Goal: Task Accomplishment & Management: Complete application form

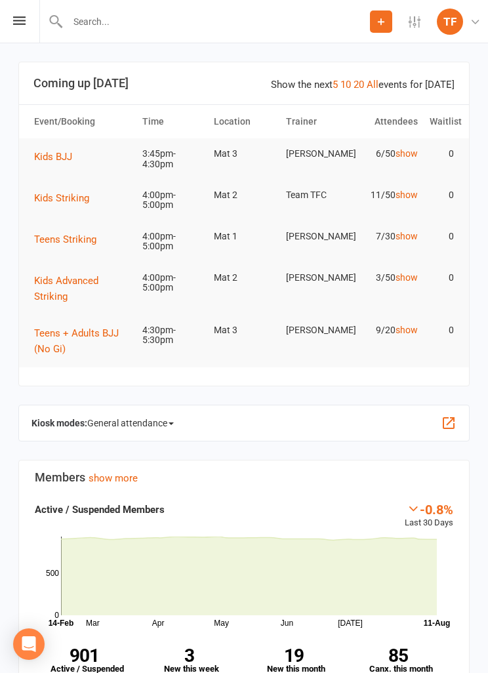
click at [13, 22] on icon at bounding box center [19, 20] width 12 height 9
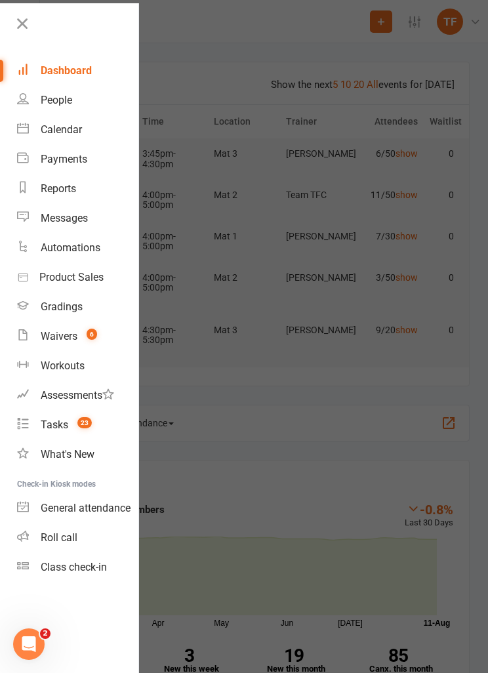
click at [54, 561] on div "Class check-in" at bounding box center [74, 567] width 66 height 12
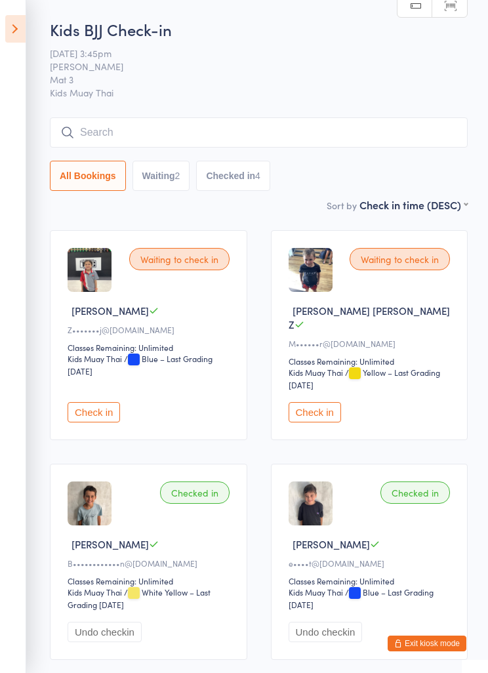
click at [12, 34] on icon at bounding box center [15, 29] width 20 height 28
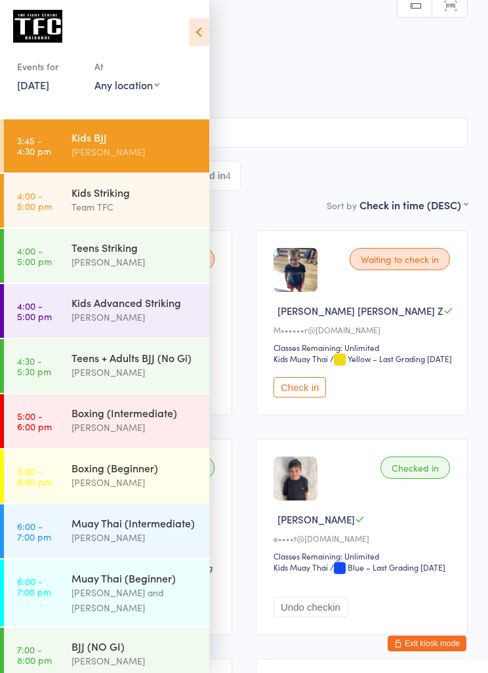
scroll to position [68, 0]
click at [87, 249] on div "Teens Striking" at bounding box center [134, 248] width 127 height 14
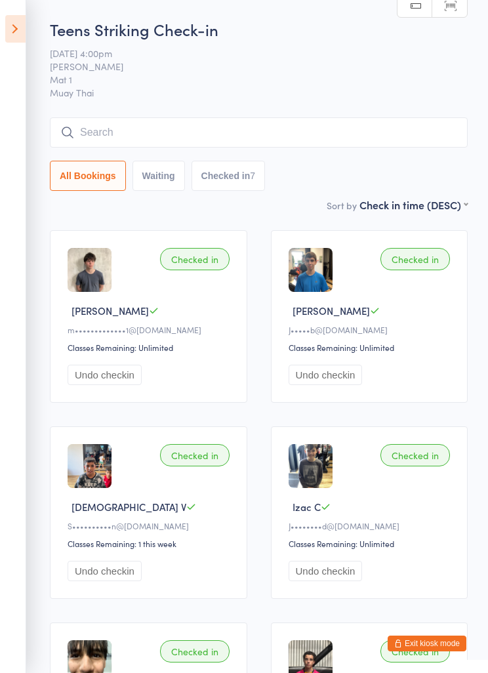
click at [155, 188] on button "Waiting" at bounding box center [158, 176] width 52 height 30
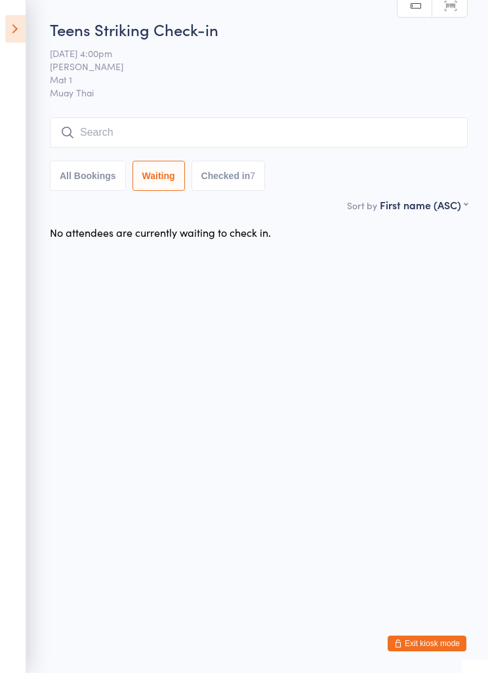
click at [76, 188] on button "All Bookings" at bounding box center [88, 176] width 76 height 30
select select "5"
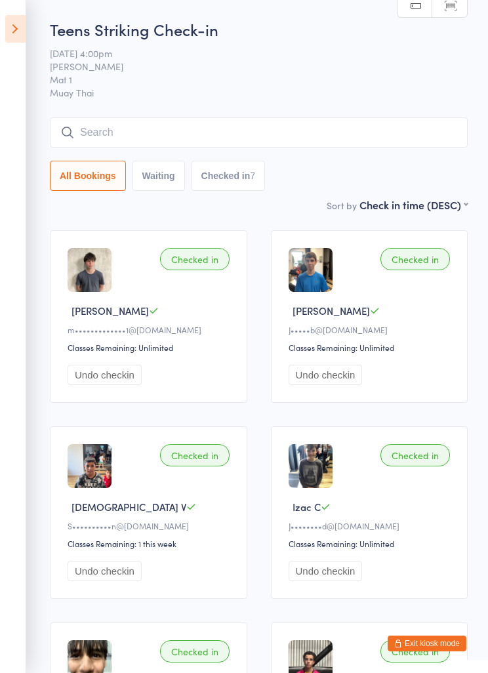
click at [429, 638] on button "Exit kiosk mode" at bounding box center [427, 643] width 79 height 16
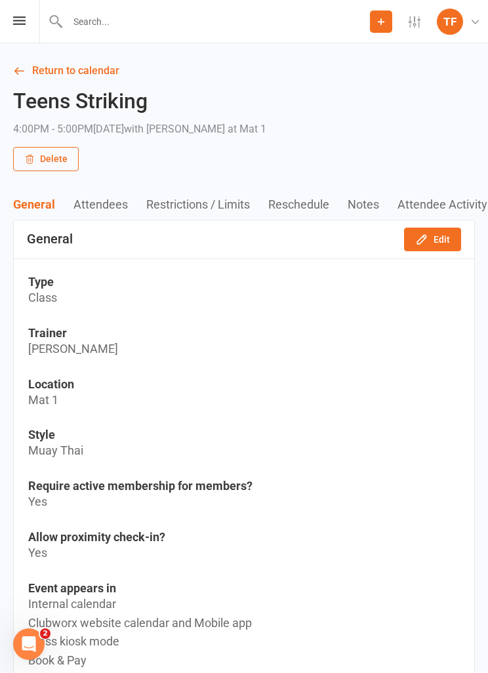
click at [9, 20] on div "Prospect Member Non-attending contact Class / event Appointment Grading event T…" at bounding box center [244, 21] width 488 height 43
click at [18, 20] on icon at bounding box center [19, 20] width 12 height 9
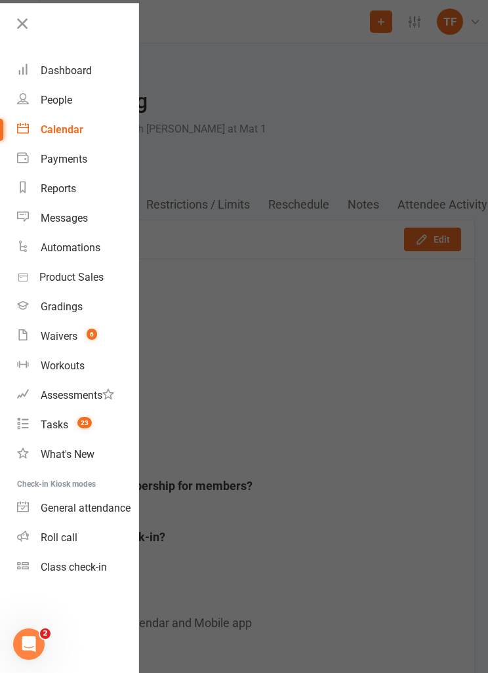
click at [58, 539] on div "Roll call" at bounding box center [59, 537] width 37 height 12
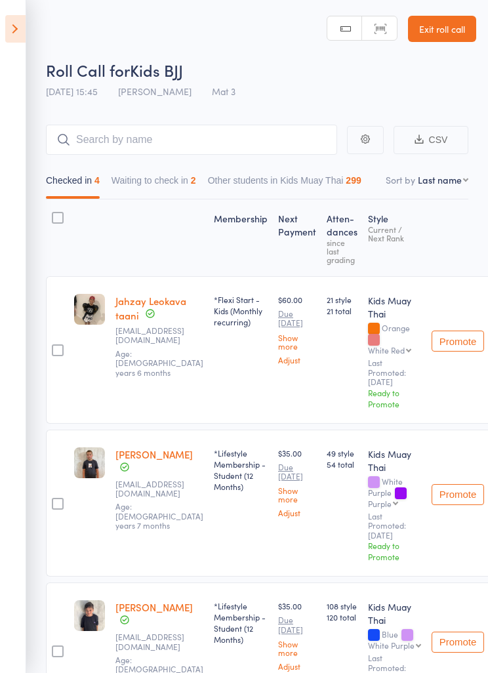
click at [10, 23] on icon at bounding box center [15, 29] width 20 height 28
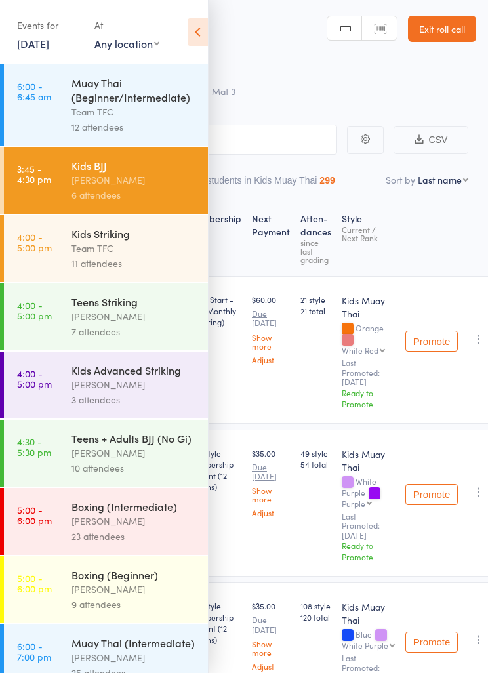
click at [71, 325] on link "4:00 - 5:00 pm Teens Striking Nathaniel Law 7 attendees" at bounding box center [106, 316] width 204 height 67
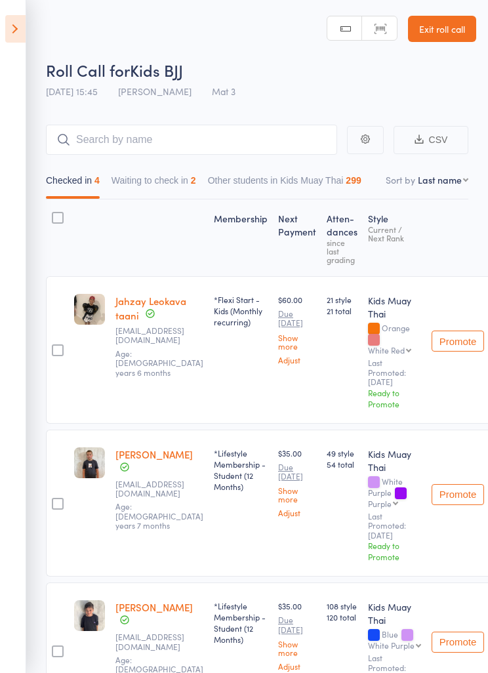
click at [10, 30] on icon at bounding box center [15, 29] width 20 height 28
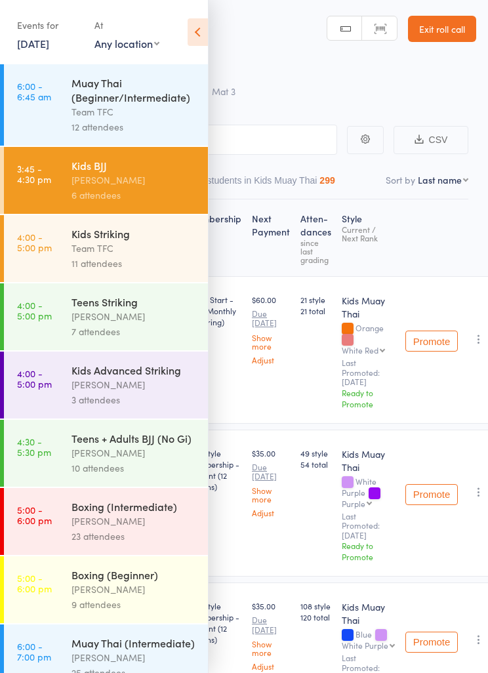
click at [73, 309] on div "Teens Striking" at bounding box center [133, 301] width 125 height 14
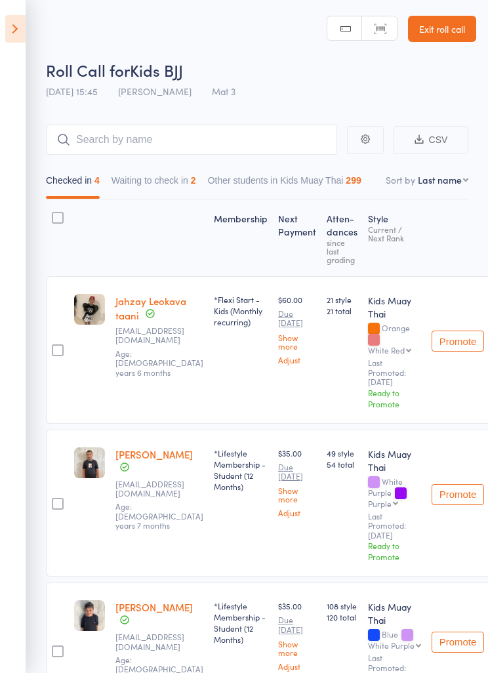
click at [24, 26] on icon at bounding box center [15, 29] width 20 height 28
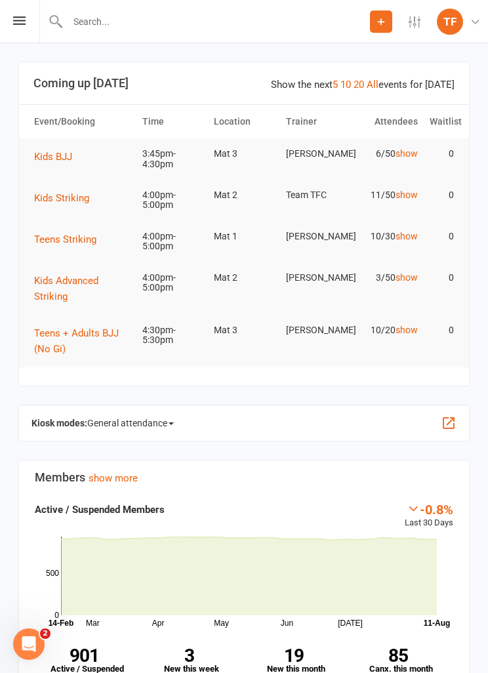
click at [10, 18] on div "Prospect Member Non-attending contact Class / event Appointment Grading event T…" at bounding box center [244, 21] width 488 height 43
click at [24, 17] on icon at bounding box center [19, 20] width 12 height 9
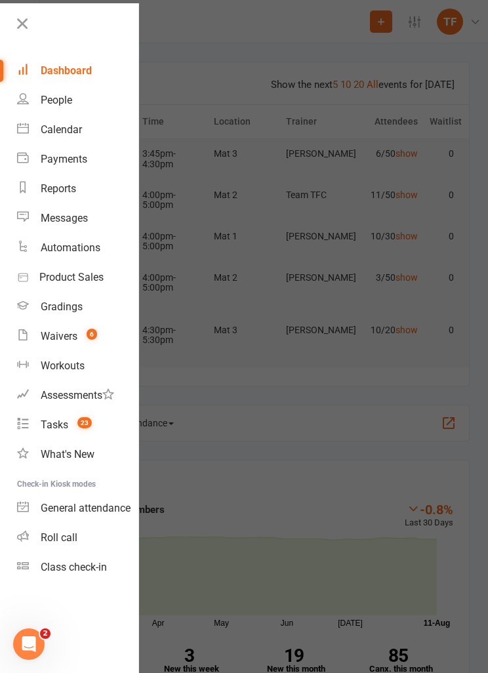
click at [227, 81] on div at bounding box center [244, 336] width 488 height 673
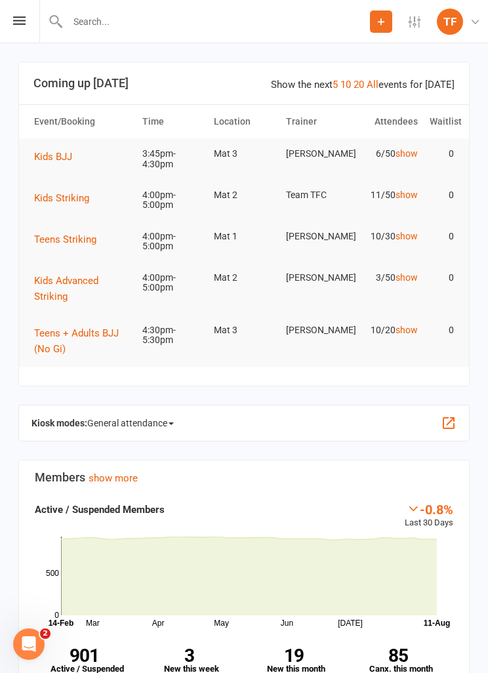
click at [103, 26] on input "text" at bounding box center [217, 21] width 306 height 18
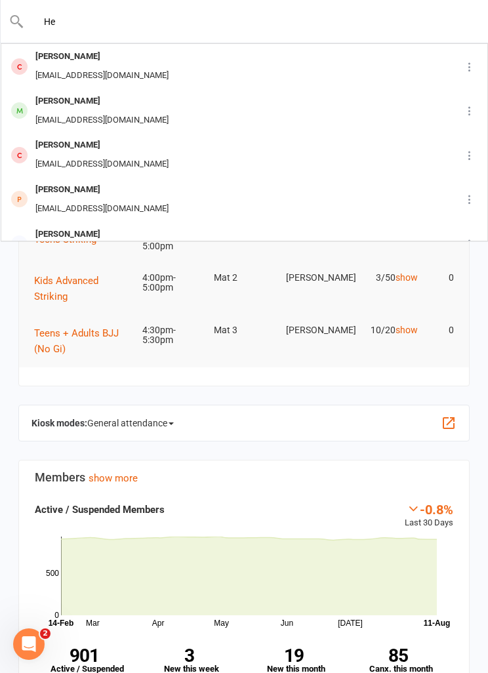
type input "H"
type input "John hand"
click at [196, 71] on div "John Handley Jdhearthworks@outlook.com" at bounding box center [225, 66] width 446 height 43
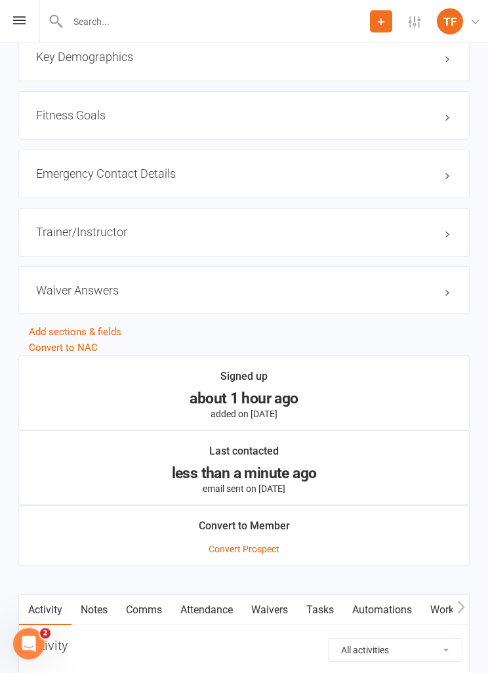
scroll to position [1155, 0]
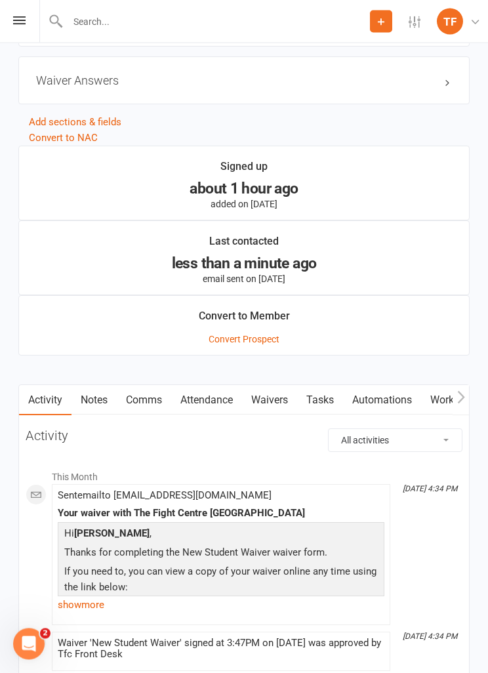
click at [280, 395] on link "Waivers" at bounding box center [269, 401] width 55 height 30
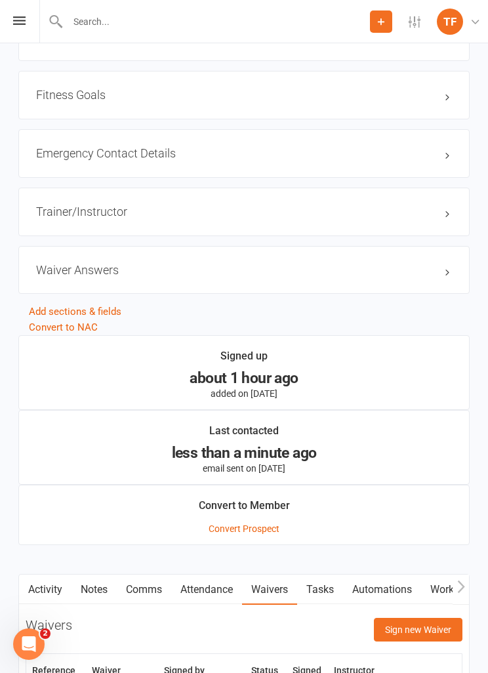
click at [430, 620] on button "Sign new Waiver" at bounding box center [418, 630] width 89 height 24
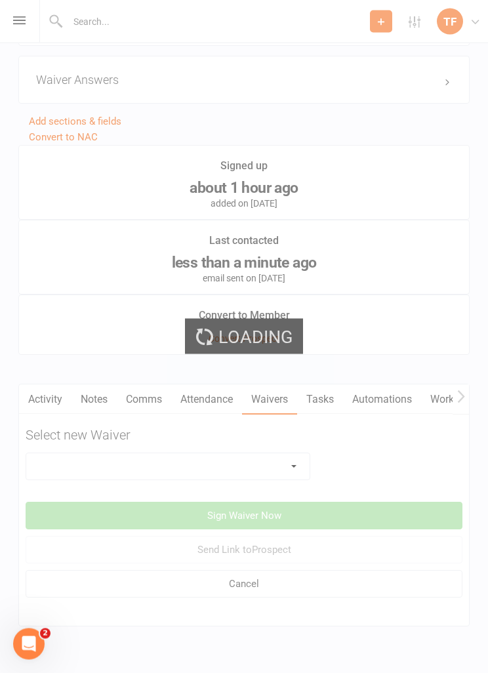
scroll to position [1185, 0]
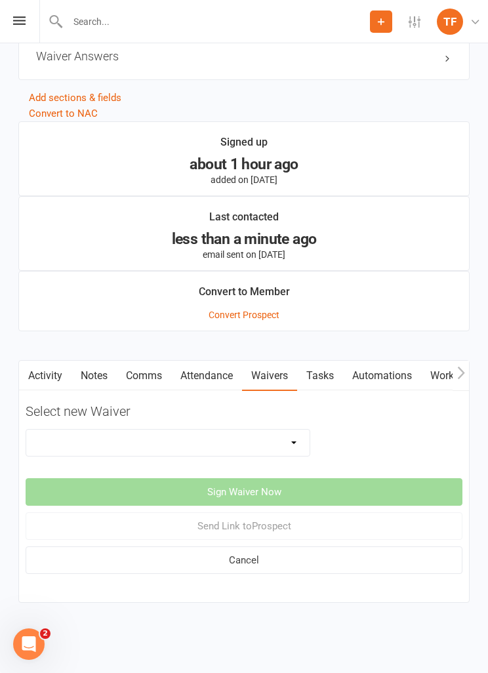
click at [258, 441] on select "Direct Debit Contract New Student Waiver Online - Adults - 12 Month DD Online -…" at bounding box center [167, 442] width 283 height 26
select select "2207"
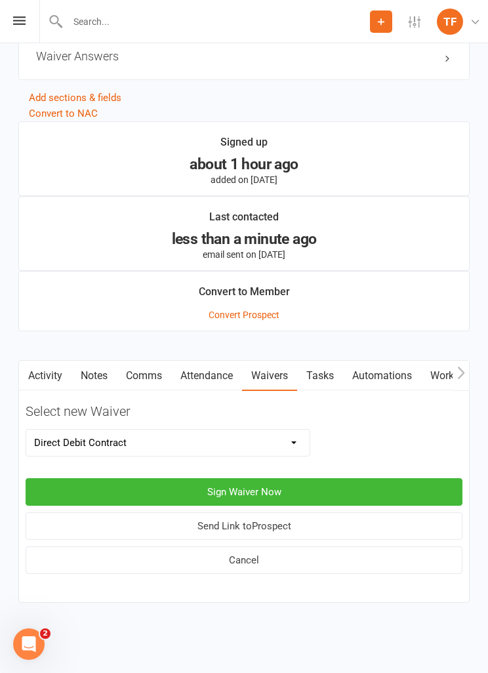
click at [312, 478] on button "Sign Waiver Now" at bounding box center [244, 492] width 437 height 28
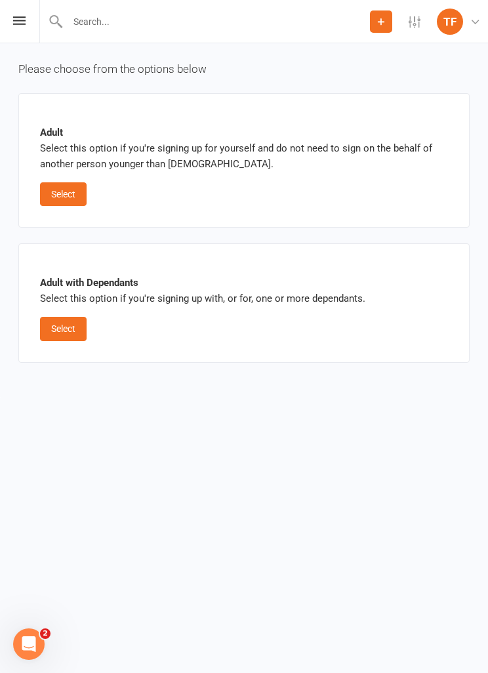
click at [75, 324] on button "Select" at bounding box center [63, 329] width 47 height 24
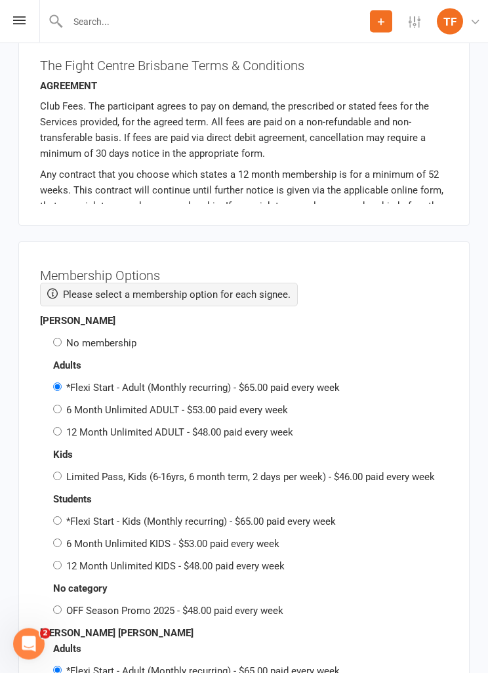
click at [103, 338] on label "No membership" at bounding box center [101, 344] width 70 height 12
click at [62, 338] on input "No membership" at bounding box center [57, 342] width 9 height 9
radio input "true"
radio input "false"
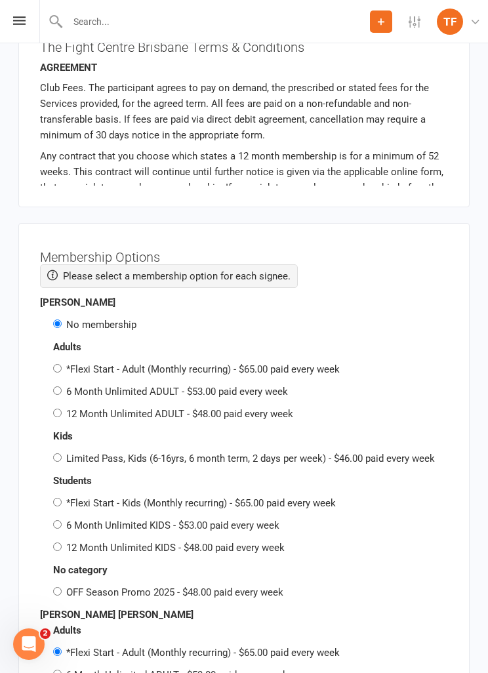
scroll to position [3926, 0]
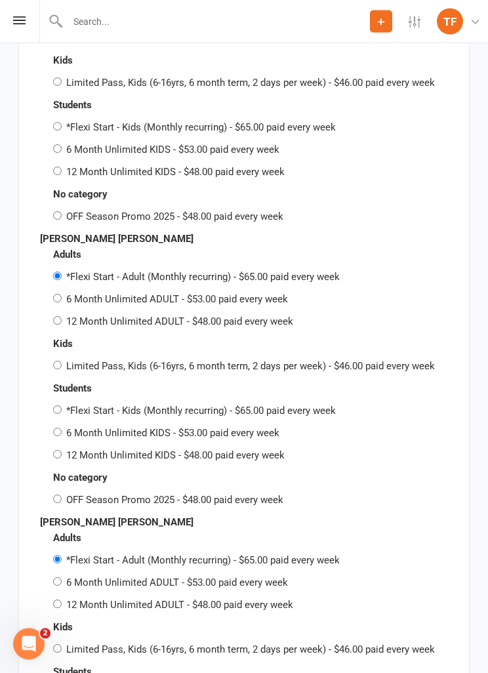
click at [218, 494] on label "OFF Season Promo 2025 - $48.00 paid every week" at bounding box center [174, 500] width 217 height 12
click at [62, 495] on input "OFF Season Promo 2025 - $48.00 paid every week" at bounding box center [57, 499] width 9 height 9
radio input "true"
radio input "false"
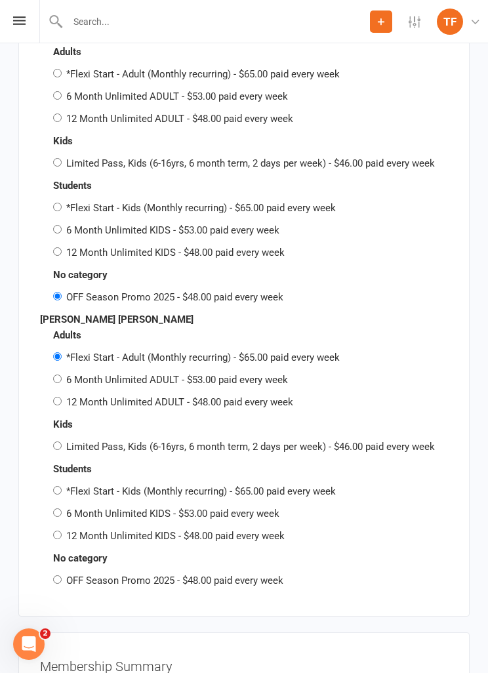
scroll to position [4427, 0]
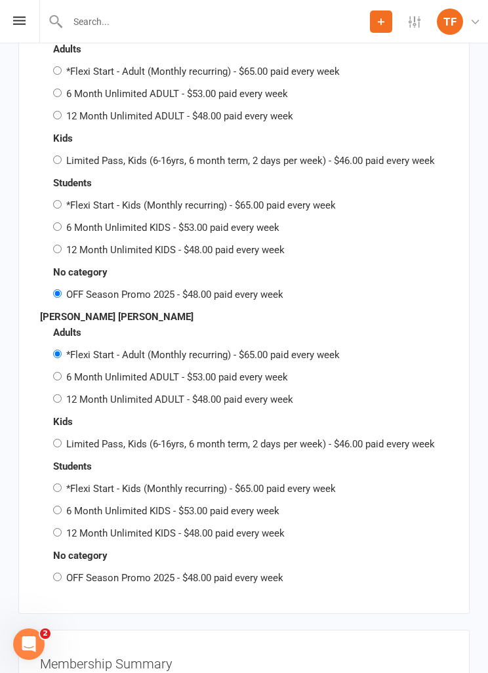
click at [249, 572] on label "OFF Season Promo 2025 - $48.00 paid every week" at bounding box center [174, 578] width 217 height 12
click at [62, 572] on input "OFF Season Promo 2025 - $48.00 paid every week" at bounding box center [57, 576] width 9 height 9
radio input "true"
radio input "false"
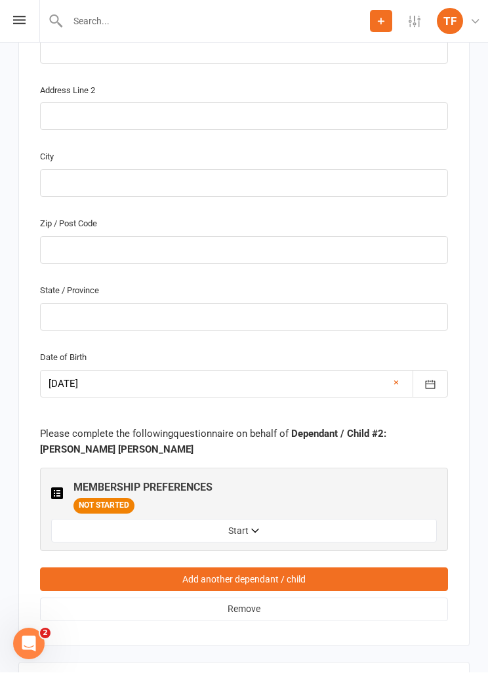
click at [306, 519] on button "Start" at bounding box center [244, 531] width 386 height 24
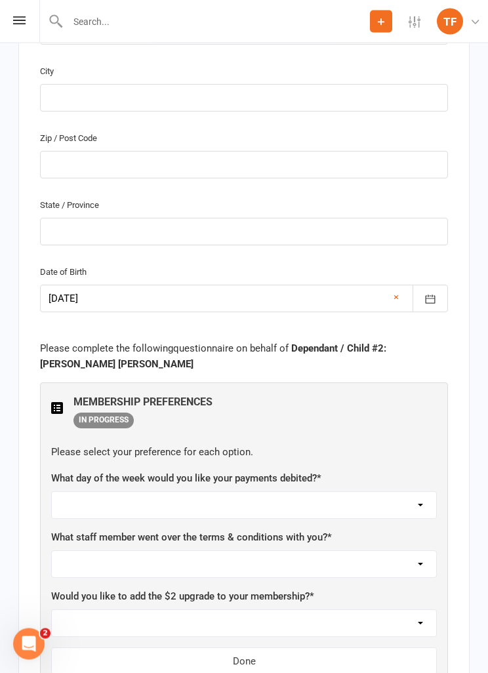
scroll to position [2870, 0]
click at [343, 529] on div "What staff member went over the terms & conditions with you? * Not sure Ben Joh…" at bounding box center [244, 553] width 386 height 49
click at [362, 551] on select "Not sure Ben Johnston Carter Heatley Dan Hearn Diego Pereira Harry Sheppard Jam…" at bounding box center [244, 564] width 384 height 26
select select "Max Davidson"
click at [381, 492] on select "Monday Tuesday Wednesday Thursday Friday" at bounding box center [244, 505] width 384 height 26
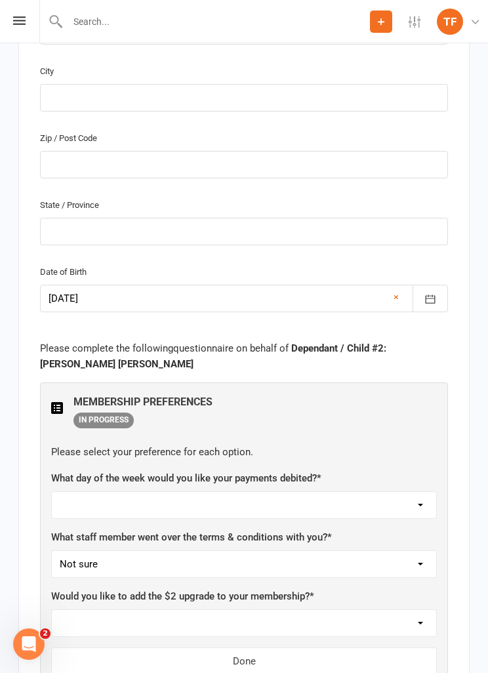
select select "Friday"
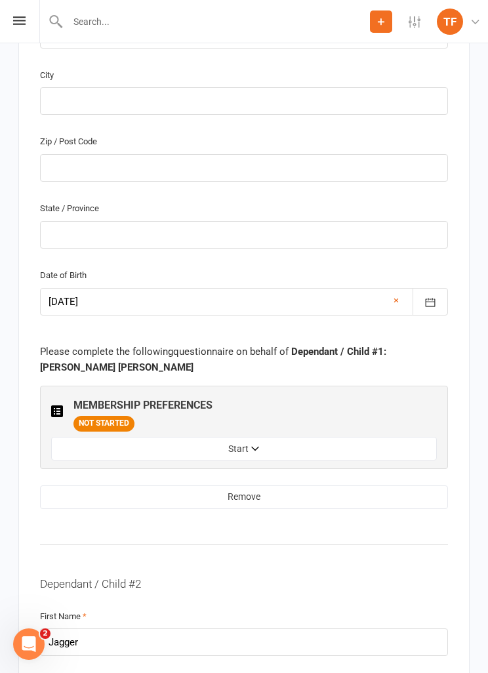
scroll to position [1903, 0]
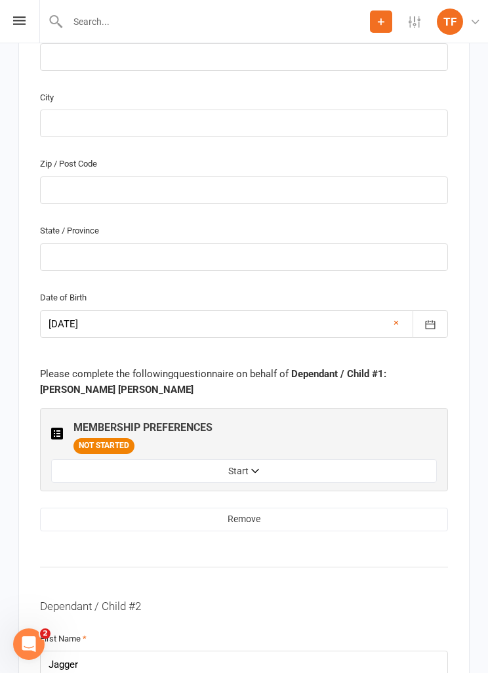
click at [336, 459] on button "Start" at bounding box center [244, 471] width 386 height 24
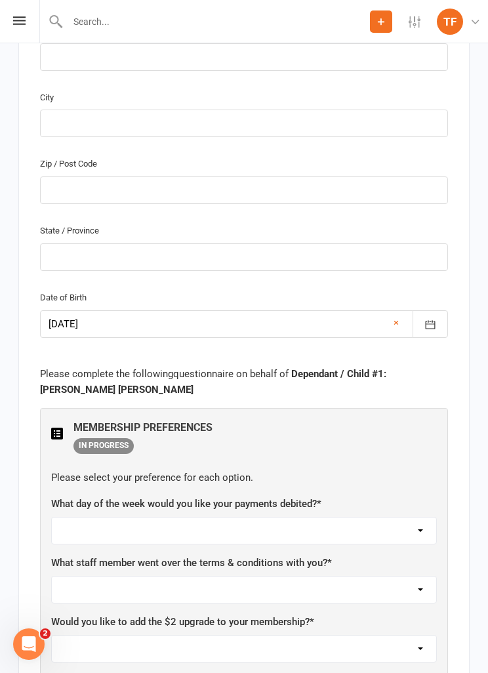
click at [267, 517] on select "Monday Tuesday Wednesday Thursday Friday" at bounding box center [244, 530] width 384 height 26
select select "Friday"
click at [304, 576] on select "Not sure Ben Johnston Carter Heatley Dan Hearn Diego Pereira Harry Sheppard Jam…" at bounding box center [244, 589] width 384 height 26
click at [296, 555] on label "What staff member went over the terms & conditions with you? *" at bounding box center [191, 563] width 281 height 16
click at [327, 576] on select "Not sure Ben Johnston Carter Heatley Dan Hearn Diego Pereira Harry Sheppard Jam…" at bounding box center [244, 589] width 384 height 26
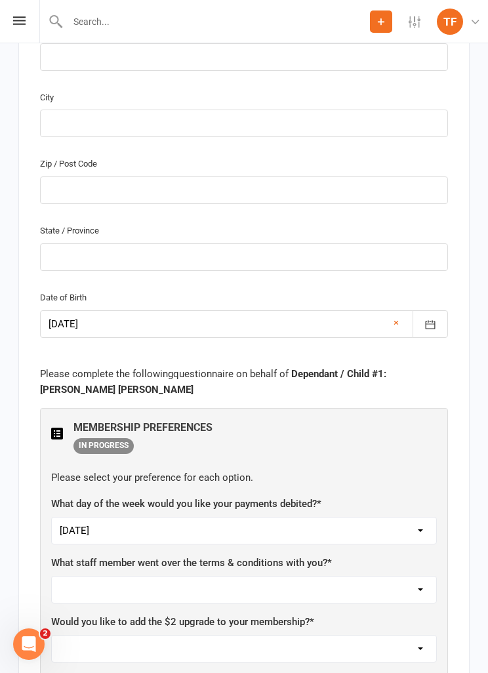
select select "Max Davidson"
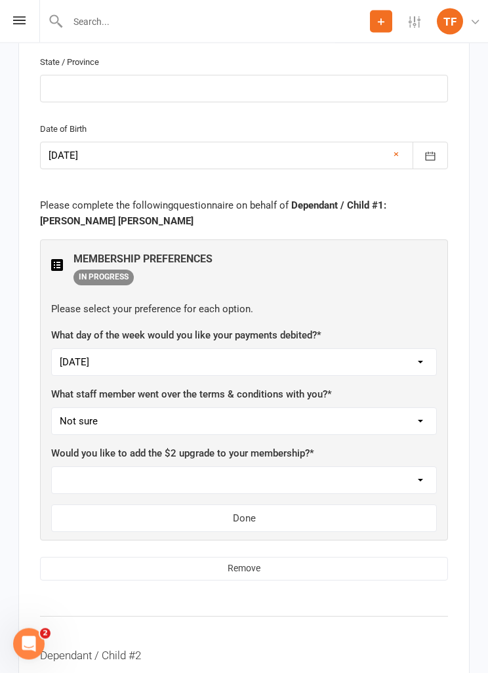
scroll to position [2069, 0]
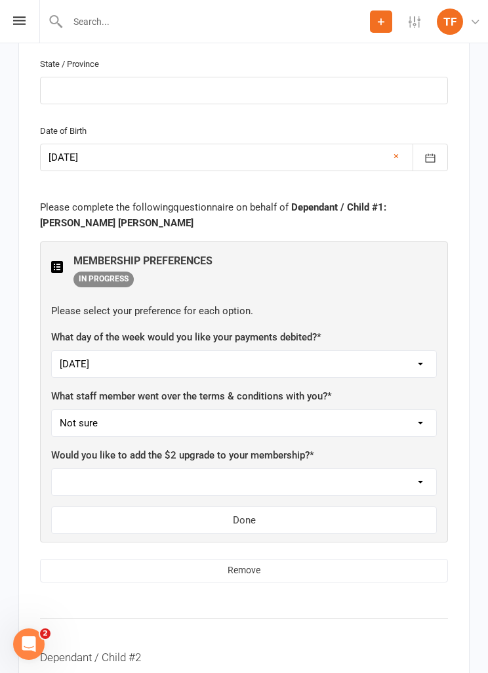
click at [330, 477] on select "Yes, please add Not at this time" at bounding box center [244, 482] width 384 height 26
select select "Yes, please add"
click at [325, 506] on button "Done" at bounding box center [244, 520] width 386 height 28
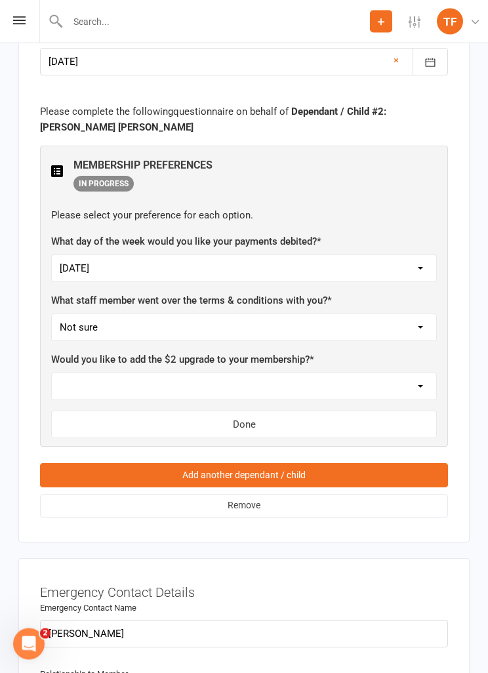
click at [305, 411] on button "Done" at bounding box center [244, 425] width 386 height 28
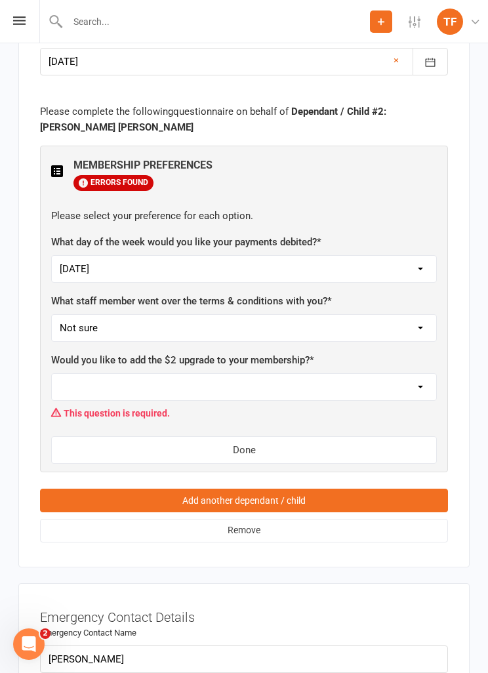
click at [317, 374] on select "Yes, please add Not at this time" at bounding box center [244, 387] width 384 height 26
select select "Yes, please add"
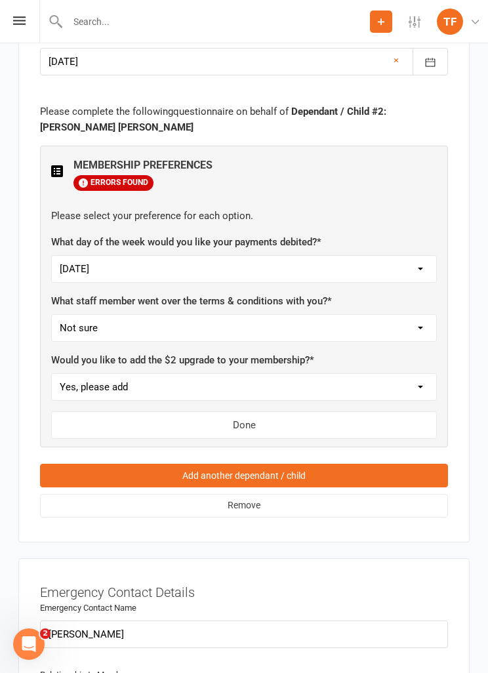
click at [313, 411] on button "Done" at bounding box center [244, 425] width 386 height 28
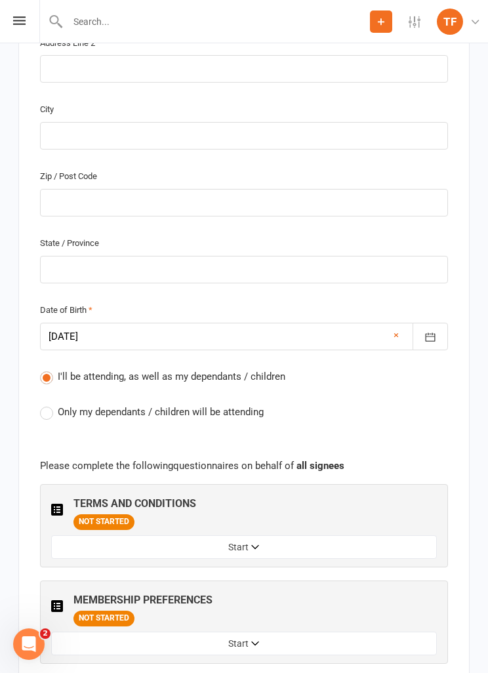
scroll to position [832, 0]
click at [223, 405] on span "Only my dependants / children will be attending" at bounding box center [161, 411] width 206 height 14
click at [49, 404] on input "Only my dependants / children will be attending" at bounding box center [44, 404] width 9 height 0
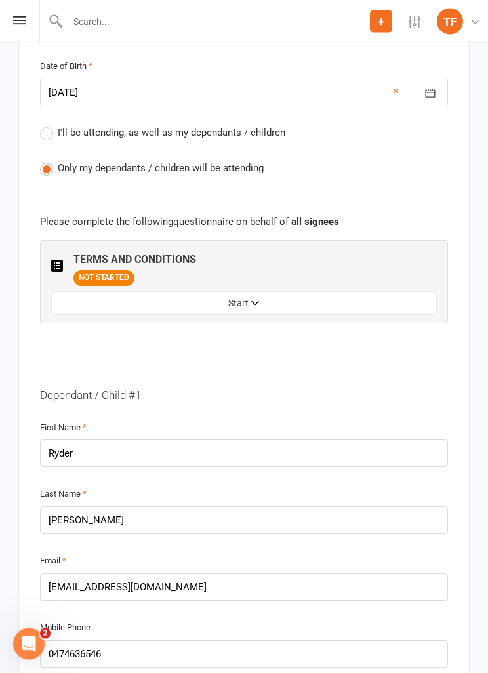
click at [317, 296] on button "Start" at bounding box center [244, 304] width 386 height 24
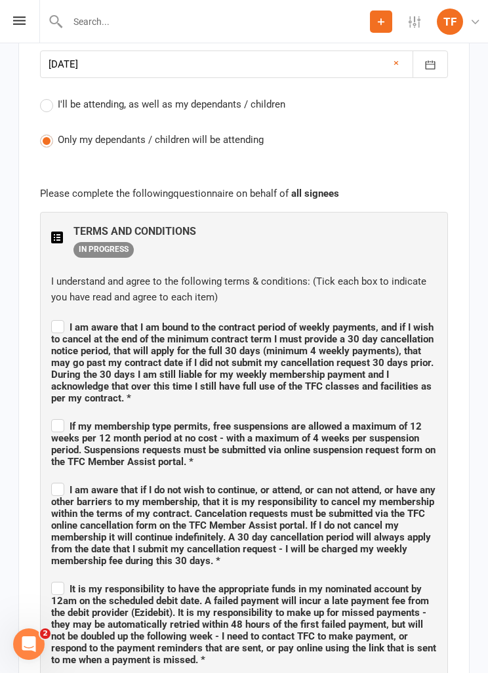
scroll to position [1107, 0]
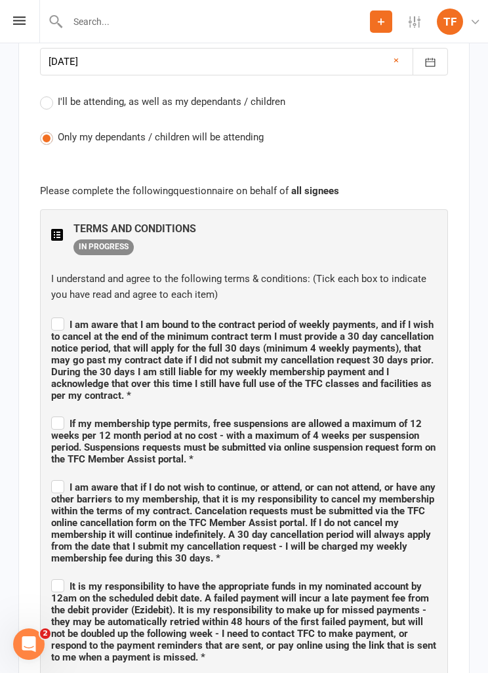
click at [58, 313] on input "I am aware that I am bound to the contract period of weekly payments, and if I …" at bounding box center [244, 313] width 386 height 0
checkbox input "true"
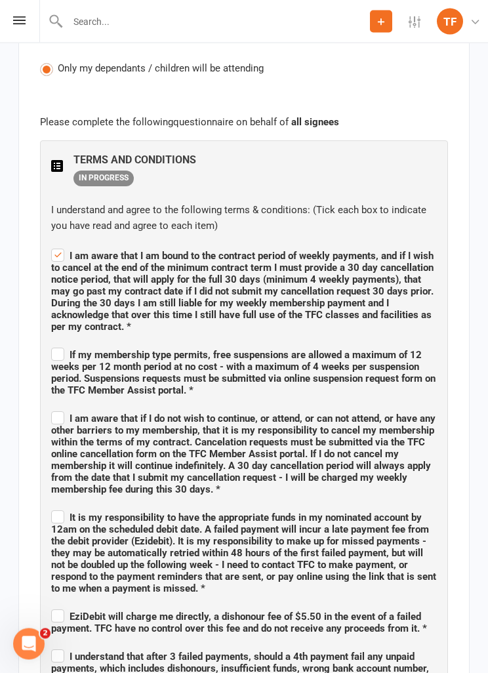
scroll to position [1176, 0]
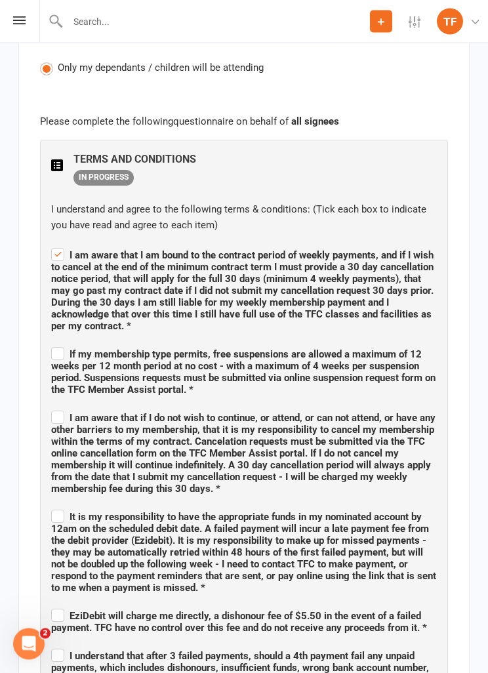
click at [52, 351] on label "If my membership type permits, free suspensions are allowed a maximum of 12 wee…" at bounding box center [244, 370] width 386 height 51
click at [52, 343] on input "If my membership type permits, free suspensions are allowed a maximum of 12 wee…" at bounding box center [244, 343] width 386 height 0
checkbox input "true"
click at [44, 408] on div "TERMS AND CONDITIONS IN PROGRESS I understand and agree to the following terms …" at bounding box center [244, 630] width 408 height 981
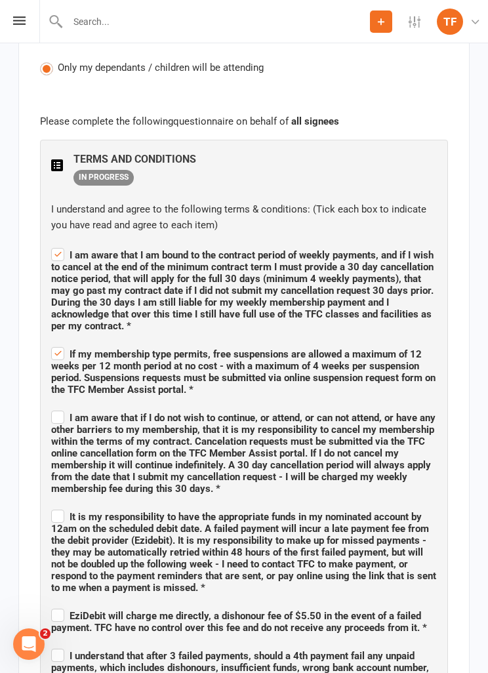
click at [52, 408] on span "I am aware that if I do not wish to continue, or attend, or can not attend, or …" at bounding box center [244, 451] width 386 height 87
click at [52, 406] on input "I am aware that if I do not wish to continue, or attend, or can not attend, or …" at bounding box center [244, 406] width 386 height 0
checkbox input "true"
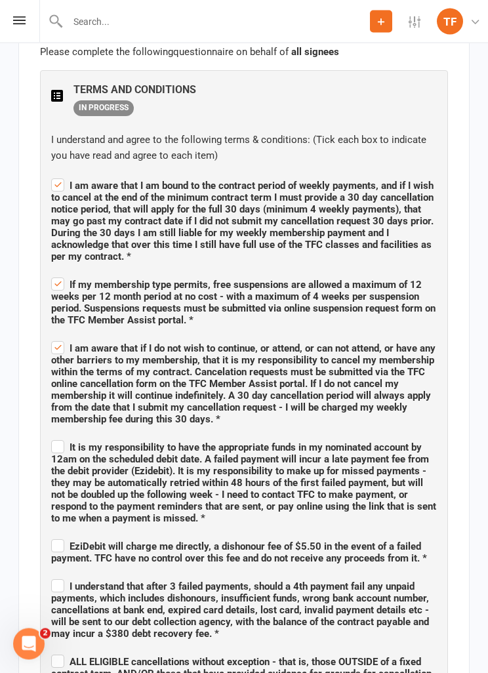
scroll to position [1246, 0]
click at [48, 437] on div "TERMS AND CONDITIONS IN PROGRESS I understand and agree to the following terms …" at bounding box center [244, 560] width 408 height 981
click at [52, 441] on label "It is my responsibility to have the appropriate funds in my nominated account b…" at bounding box center [244, 480] width 386 height 87
click at [52, 435] on input "It is my responsibility to have the appropriate funds in my nominated account b…" at bounding box center [244, 435] width 386 height 0
checkbox input "true"
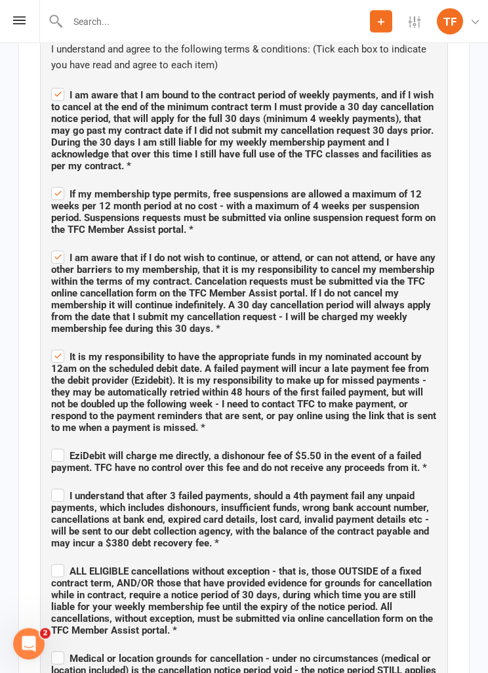
scroll to position [1336, 0]
click at [52, 446] on label "EziDebit will charge me directly, a dishonour fee of $5.50 in the event of a fa…" at bounding box center [244, 460] width 386 height 28
click at [52, 444] on input "EziDebit will charge me directly, a dishonour fee of $5.50 in the event of a fa…" at bounding box center [244, 444] width 386 height 0
checkbox input "true"
click at [51, 486] on label "I understand that after 3 failed payments, should a 4th payment fail any unpaid…" at bounding box center [244, 517] width 386 height 63
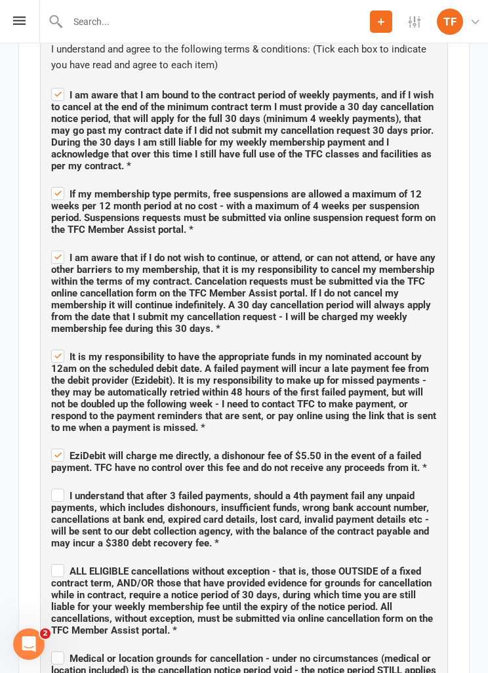
click at [51, 484] on input "I understand that after 3 failed payments, should a 4th payment fail any unpaid…" at bounding box center [244, 484] width 386 height 0
checkbox input "true"
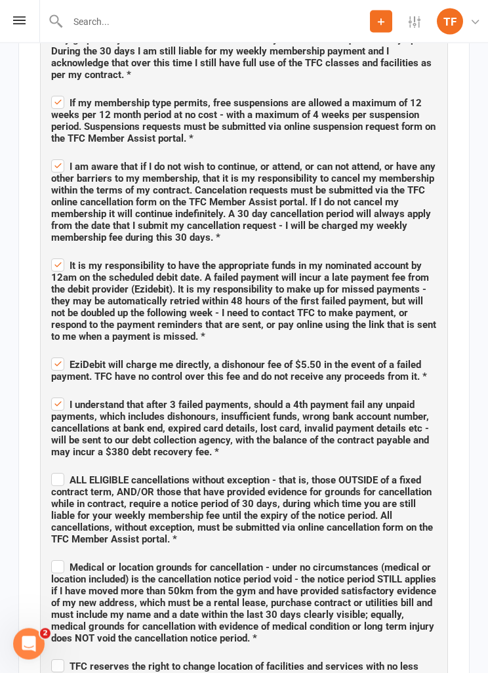
click at [51, 471] on label "ALL ELIGIBLE cancellations without exception - that is, those OUTSIDE of a fixe…" at bounding box center [244, 508] width 386 height 75
click at [51, 469] on input "ALL ELIGIBLE cancellations without exception - that is, those OUTSIDE of a fixe…" at bounding box center [244, 469] width 386 height 0
checkbox input "true"
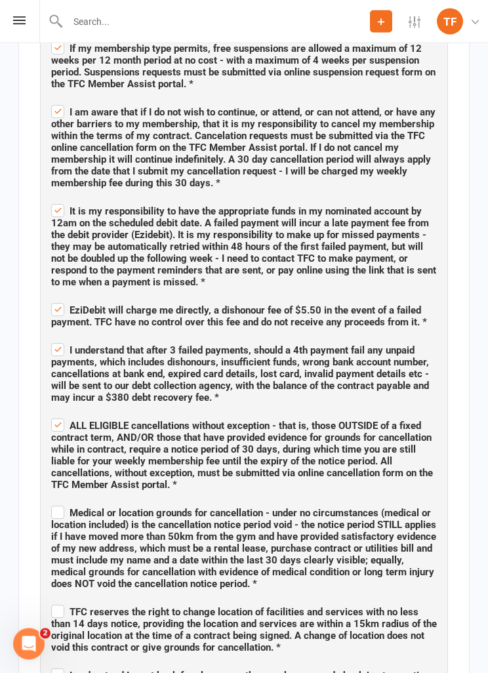
scroll to position [1482, 0]
click at [54, 503] on label "Medical or location grounds for cancellation - under no circumstances (medical …" at bounding box center [244, 546] width 386 height 87
click at [54, 501] on input "Medical or location grounds for cancellation - under no circumstances (medical …" at bounding box center [244, 501] width 386 height 0
checkbox input "true"
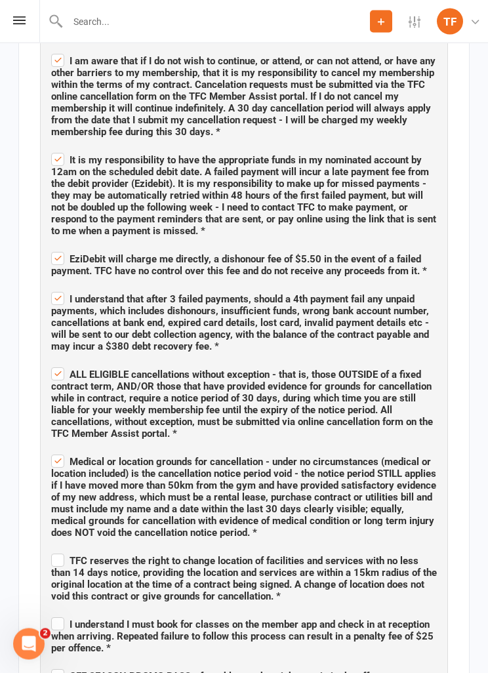
click at [53, 549] on input "TFC reserves the right to change location of facilities and services with no le…" at bounding box center [244, 549] width 386 height 0
checkbox input "true"
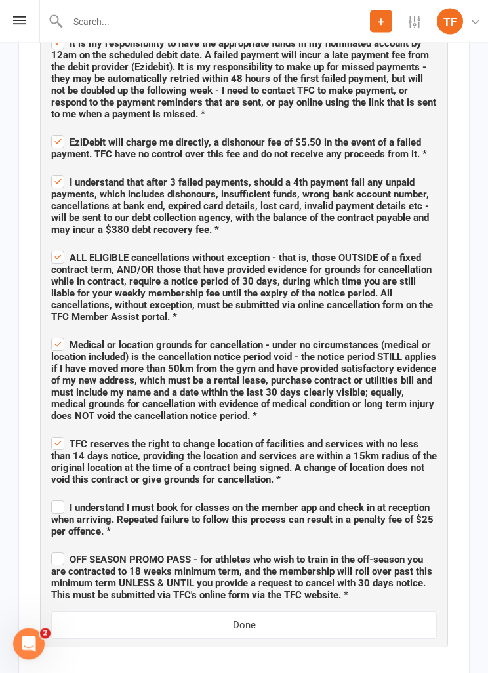
scroll to position [1650, 0]
click at [53, 498] on label "I understand I must book for classes on the member app and check in at receptio…" at bounding box center [244, 517] width 386 height 39
click at [53, 496] on input "I understand I must book for classes on the member app and check in at receptio…" at bounding box center [244, 496] width 386 height 0
checkbox input "true"
click at [52, 549] on span "OFF SEASON PROMO PASS - for athletes who wish to train in the off-season you ar…" at bounding box center [244, 574] width 386 height 51
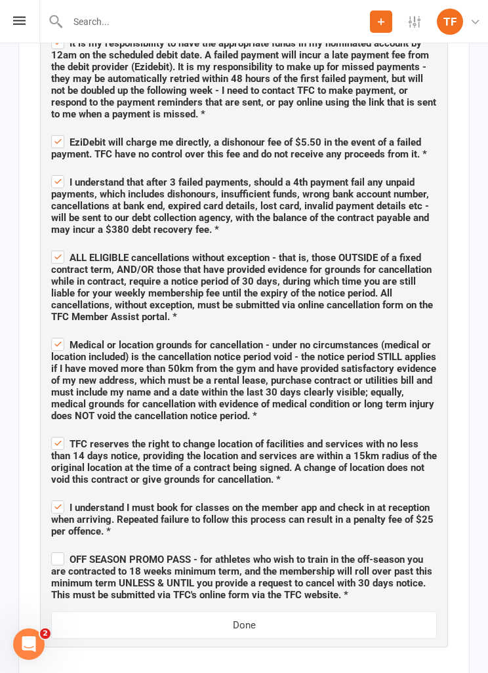
click at [52, 548] on input "OFF SEASON PROMO PASS - for athletes who wish to train in the off-season you ar…" at bounding box center [244, 548] width 386 height 0
checkbox input "true"
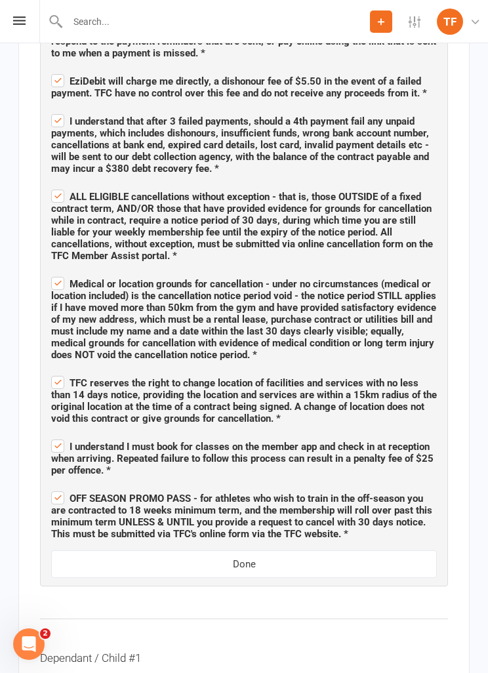
scroll to position [1719, 0]
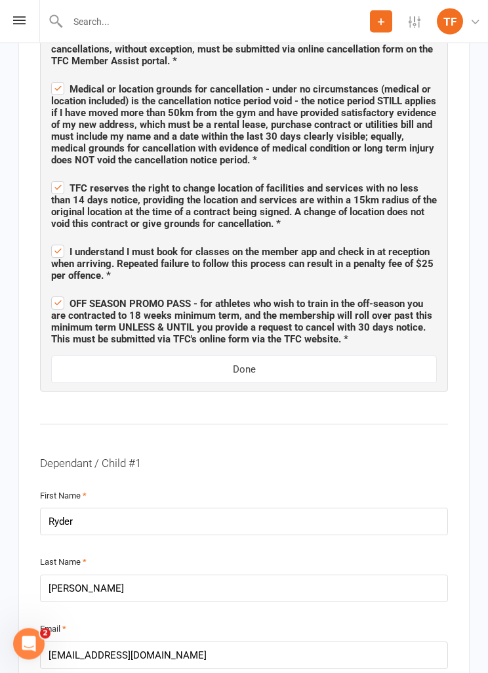
click at [100, 363] on button "Done" at bounding box center [244, 370] width 386 height 28
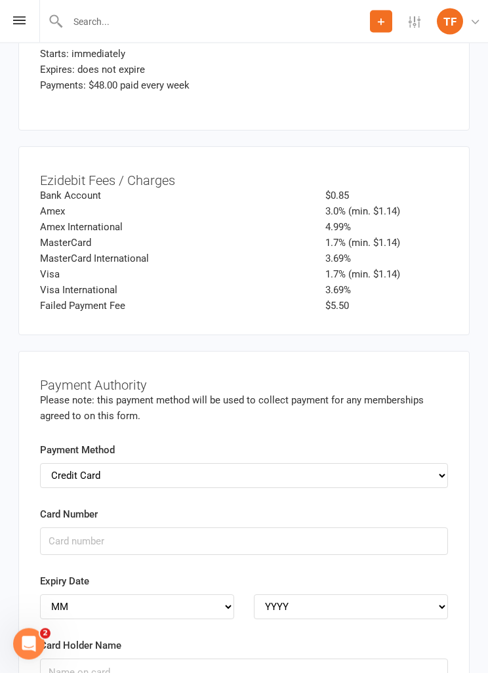
scroll to position [5172, 0]
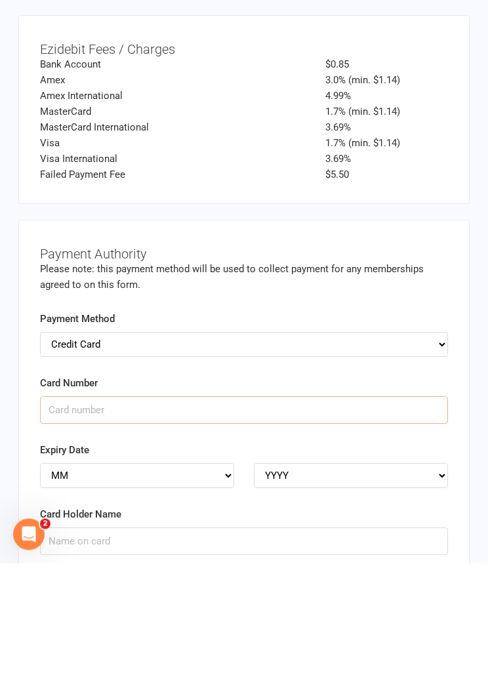
click at [75, 506] on input "Card Number" at bounding box center [244, 520] width 408 height 28
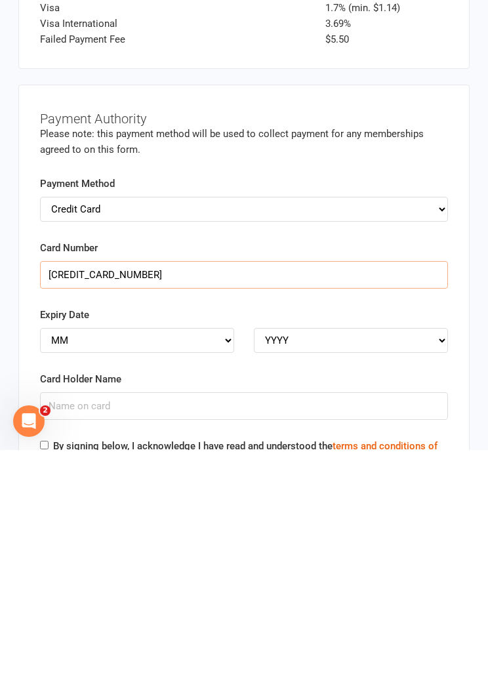
type input "5217295411238391"
click at [98, 551] on select "MM 01 02 03 04 05 06 07 08 09 10 11 12" at bounding box center [137, 563] width 194 height 25
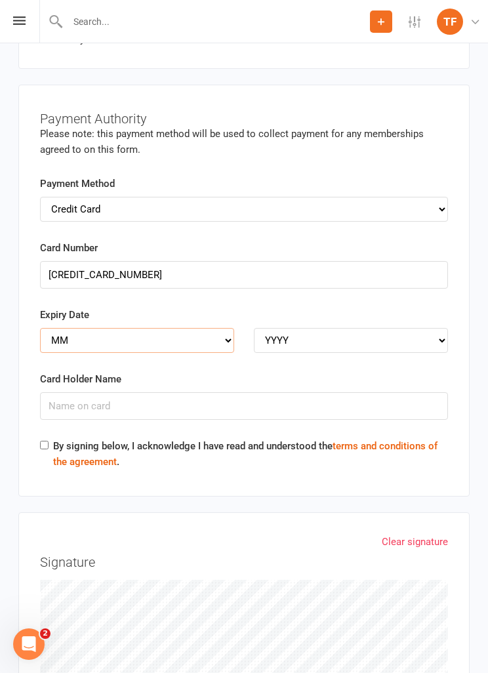
select select "03"
click at [273, 328] on select "YYYY 2025 2026 2027 2028 2029 2030 2031 2032 2033 2034" at bounding box center [351, 340] width 194 height 25
select select "2027"
click at [60, 392] on input "Card Holder Name" at bounding box center [244, 406] width 408 height 28
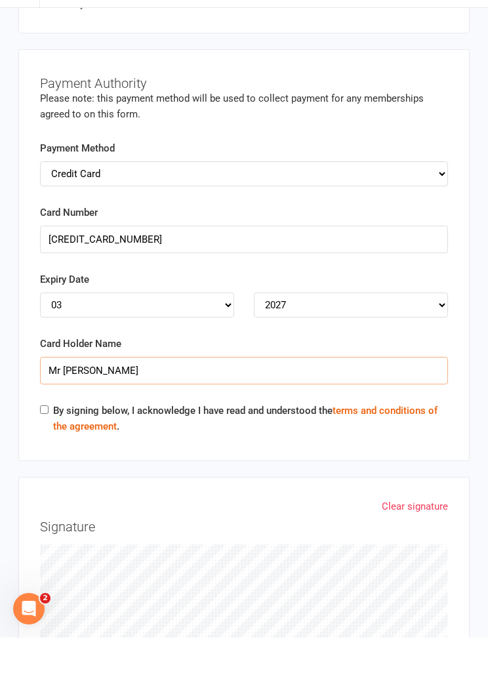
type input "Mr John Handley"
click at [44, 371] on div "Card Holder Name Mr John Handley" at bounding box center [244, 404] width 428 height 67
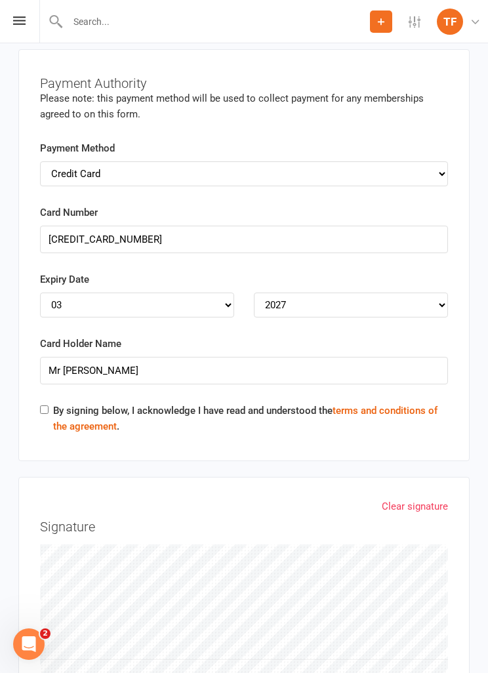
click at [44, 405] on input "By signing below, I acknowledge I have read and understood the terms and condit…" at bounding box center [44, 409] width 9 height 9
checkbox input "true"
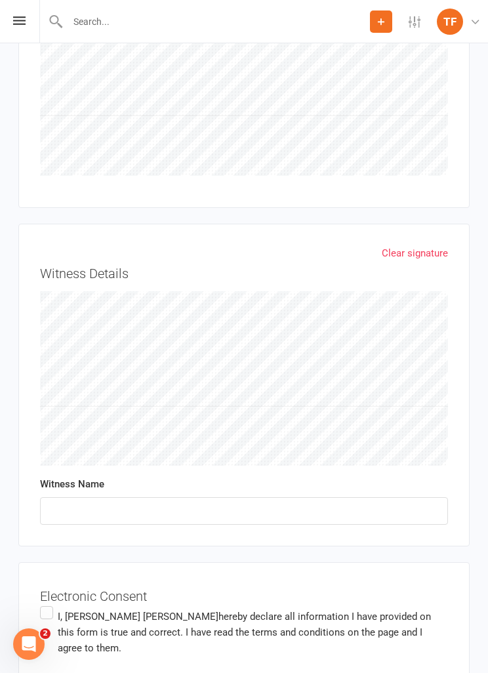
scroll to position [6002, 0]
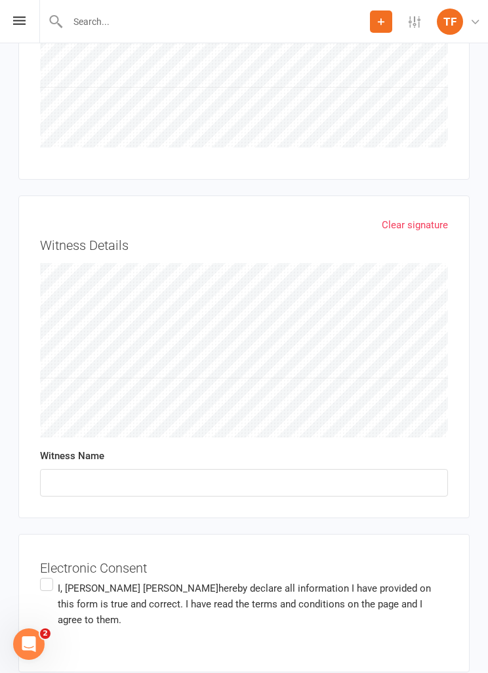
click at [41, 575] on label "I, John Handley hereby declare all information I have provided on this form is …" at bounding box center [244, 603] width 408 height 57
click at [41, 575] on input "I, John Handley hereby declare all information I have provided on this form is …" at bounding box center [44, 575] width 9 height 0
click at [294, 469] on input "text" at bounding box center [244, 483] width 408 height 28
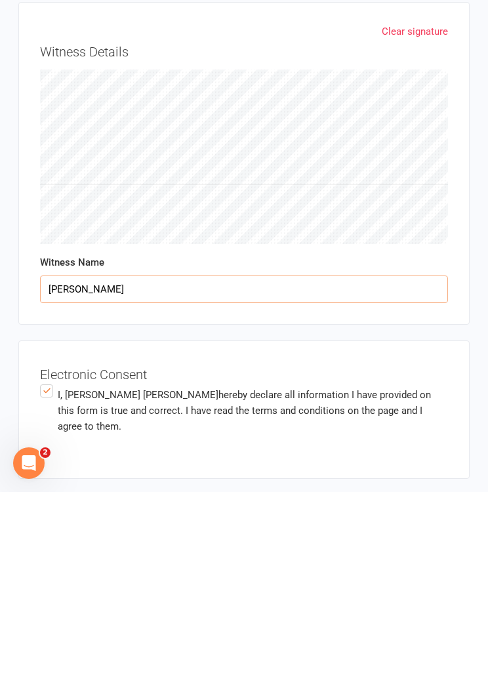
type input "Max davidson"
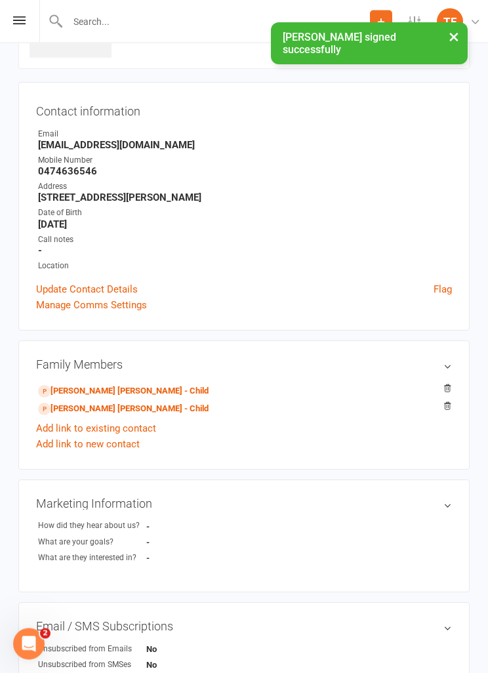
scroll to position [97, 0]
click at [104, 387] on link "Ryder Handley - Child" at bounding box center [123, 391] width 170 height 14
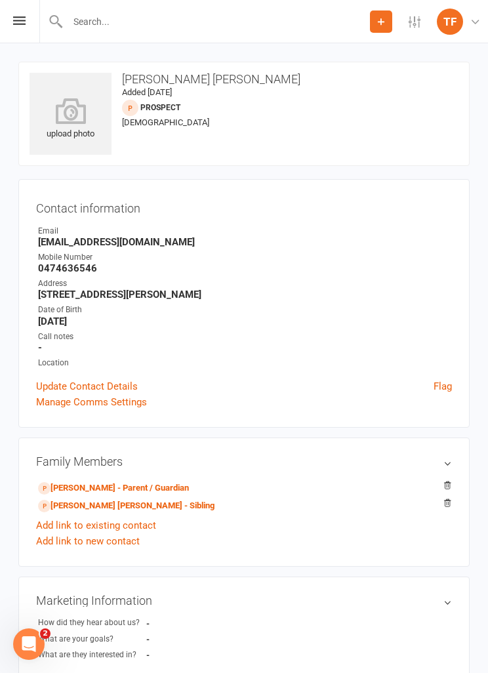
click at [69, 120] on icon at bounding box center [71, 111] width 82 height 26
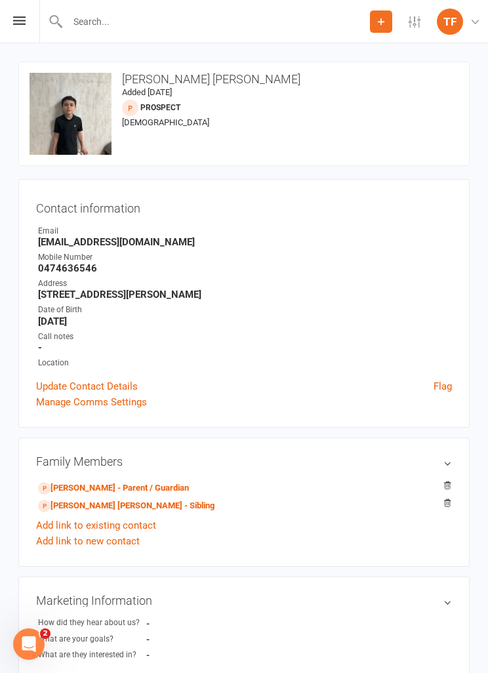
click at [79, 508] on link "Jagger Handley - Sibling" at bounding box center [126, 506] width 176 height 14
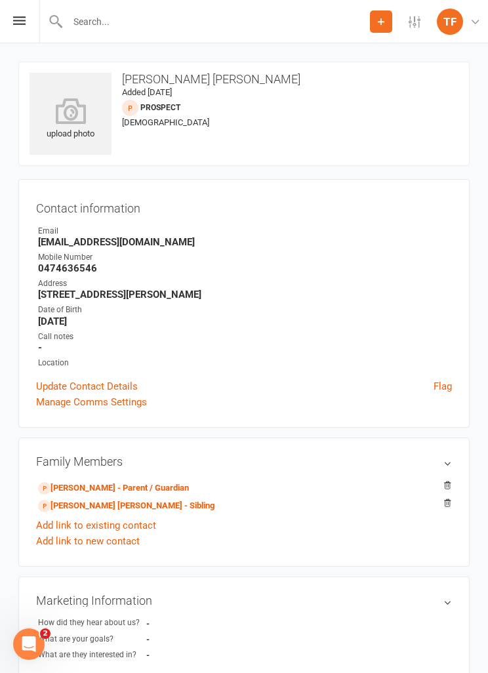
click at [78, 119] on icon at bounding box center [71, 111] width 82 height 26
click at [26, 18] on div "Prospect Member Non-attending contact Class / event Appointment Grading event T…" at bounding box center [244, 21] width 488 height 43
click at [26, 16] on div "Prospect Member Non-attending contact Class / event Appointment Grading event T…" at bounding box center [244, 21] width 488 height 43
click at [21, 19] on icon at bounding box center [19, 20] width 12 height 9
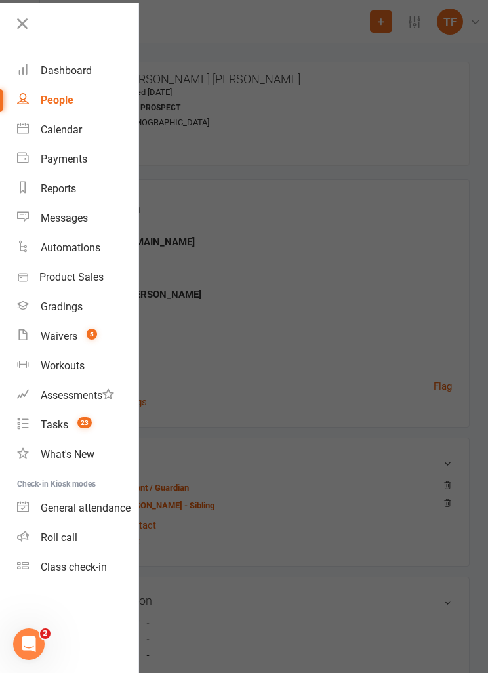
click at [37, 105] on link "People" at bounding box center [77, 100] width 121 height 30
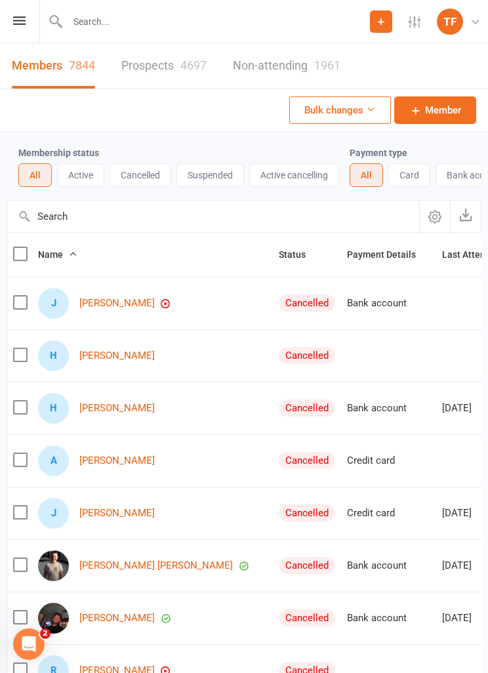
click at [184, 86] on link "Prospects 4697" at bounding box center [163, 65] width 85 height 45
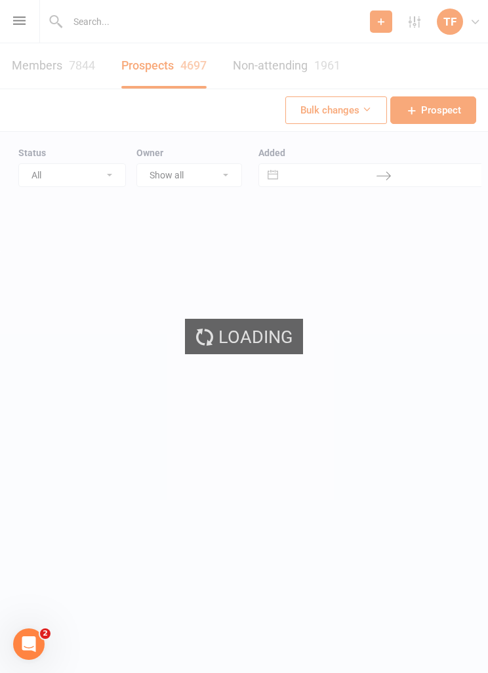
select select "25"
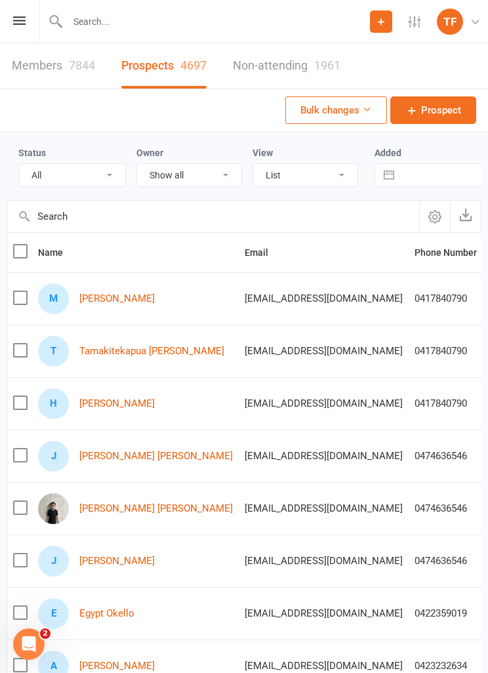
click at [151, 348] on link "Tamakitekapua [PERSON_NAME]" at bounding box center [151, 351] width 145 height 11
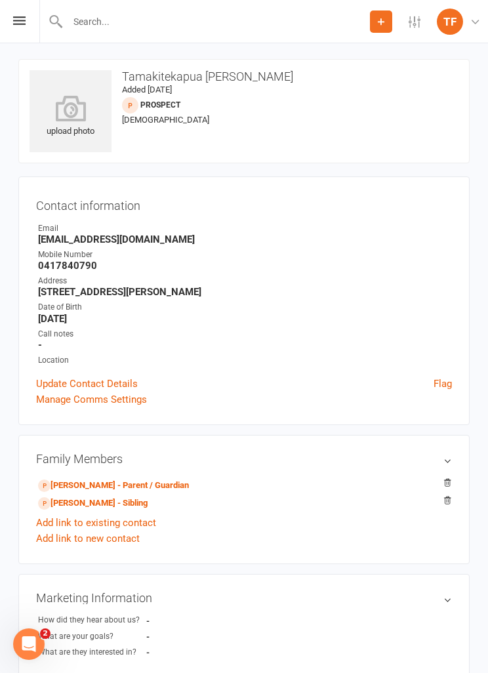
scroll to position [25, 0]
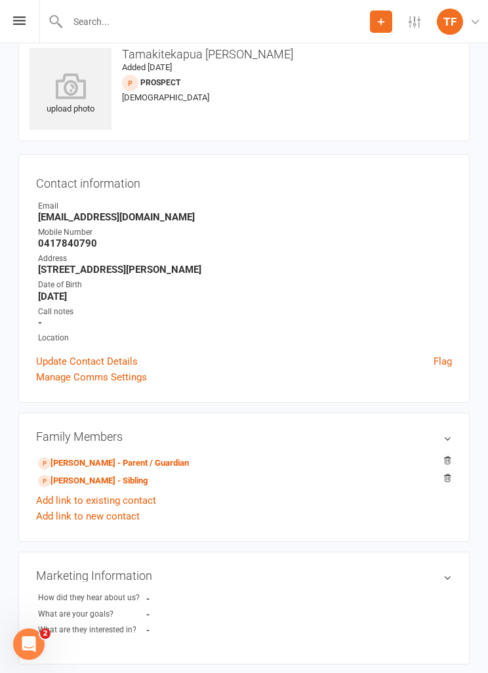
click at [149, 467] on link "Heather Blackler - Parent / Guardian" at bounding box center [113, 463] width 151 height 14
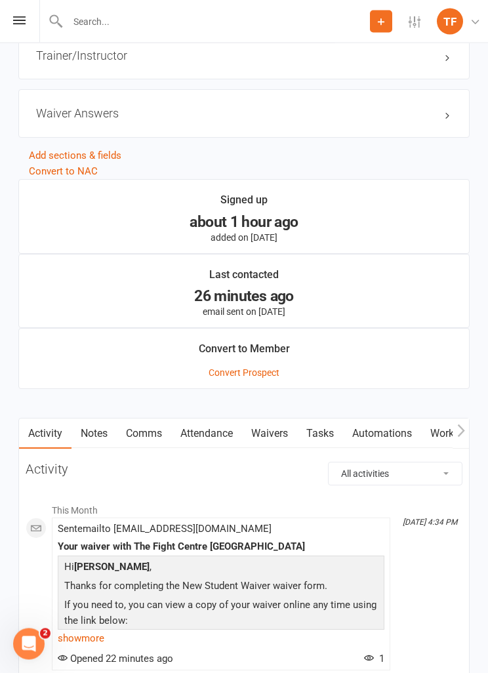
click at [288, 436] on link "Waivers" at bounding box center [269, 434] width 55 height 30
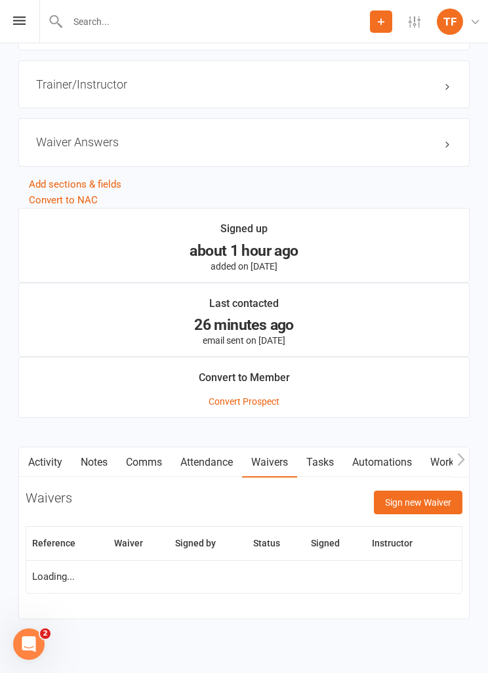
click at [423, 503] on button "Sign new Waiver" at bounding box center [418, 502] width 89 height 24
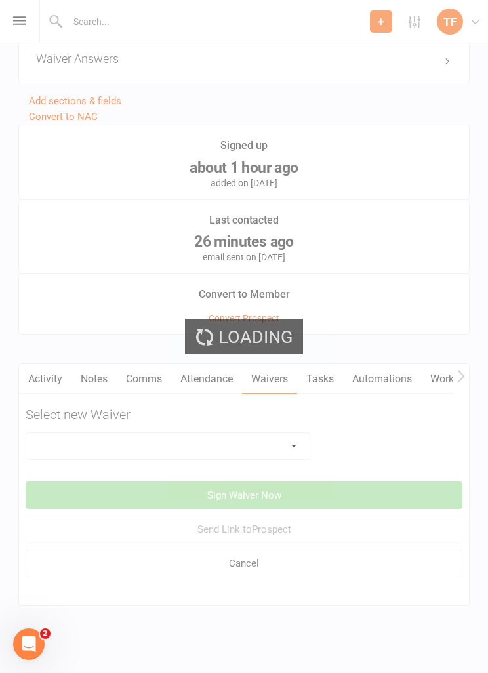
scroll to position [1197, 0]
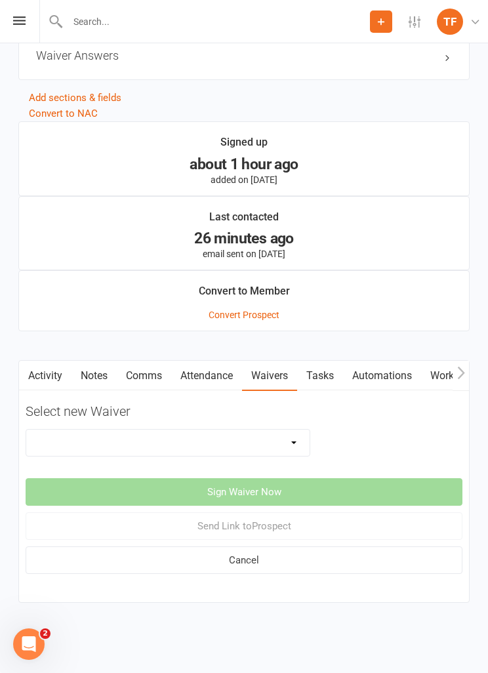
click at [252, 429] on select "Direct Debit Contract New Student Waiver Online - Adults - 12 Month DD Online -…" at bounding box center [167, 442] width 283 height 26
select select "2207"
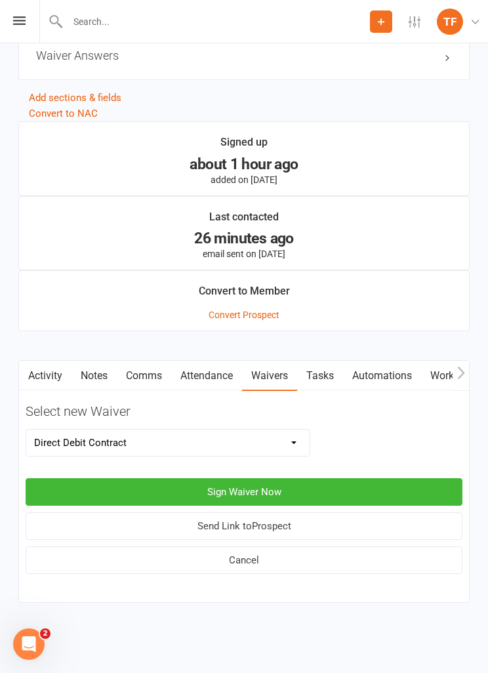
click at [337, 478] on button "Sign Waiver Now" at bounding box center [244, 492] width 437 height 28
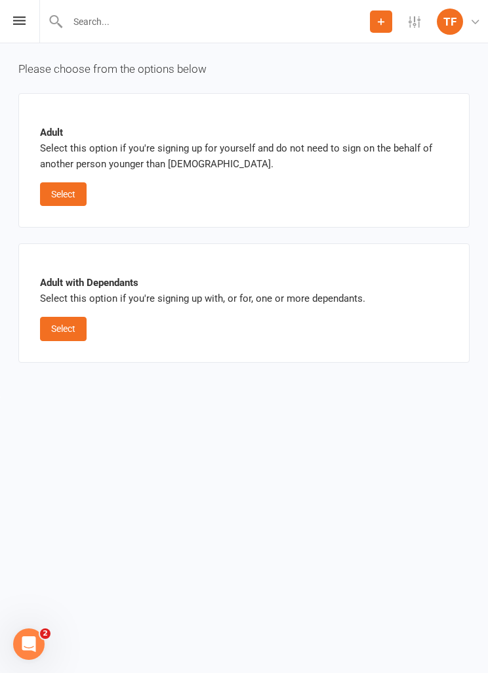
click at [75, 330] on button "Select" at bounding box center [63, 329] width 47 height 24
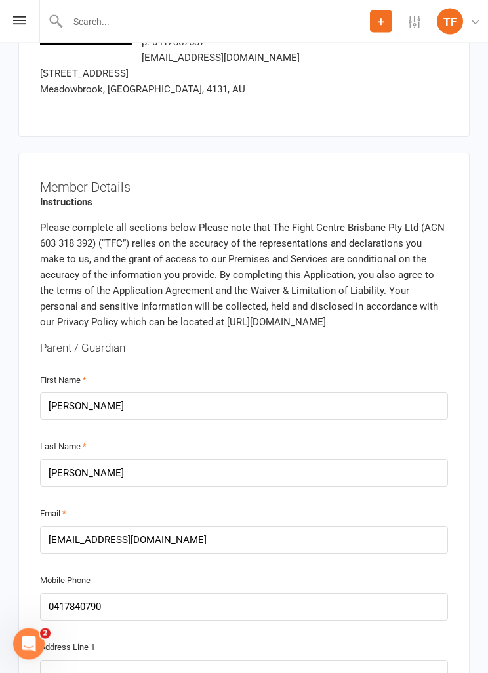
scroll to position [161, 0]
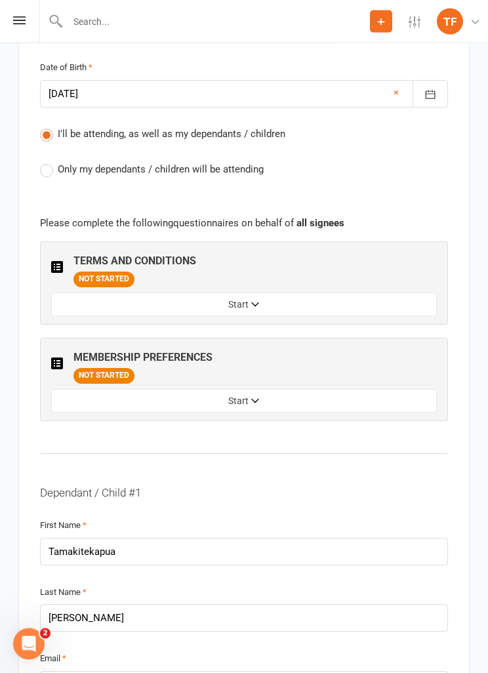
click at [204, 162] on span "Only my dependants / children will be attending" at bounding box center [161, 169] width 206 height 14
click at [49, 162] on input "Only my dependants / children will be attending" at bounding box center [44, 162] width 9 height 0
radio input "true"
radio input "false"
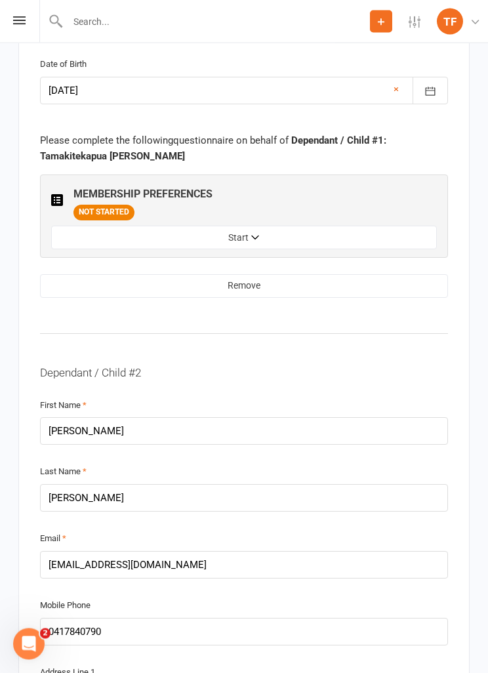
click at [317, 226] on button "Start" at bounding box center [244, 238] width 386 height 24
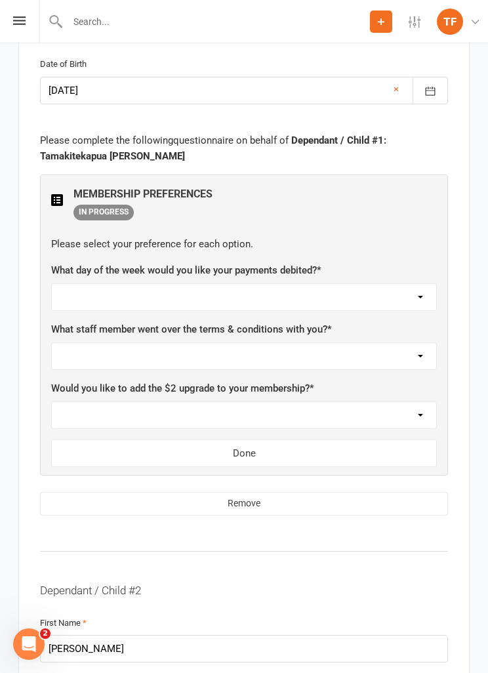
click at [355, 284] on select "Monday Tuesday Wednesday Thursday Friday" at bounding box center [244, 297] width 384 height 26
click at [325, 343] on select "Not sure Ben Johnston Carter Heatley Dan Hearn Diego Pereira Harry Sheppard Jam…" at bounding box center [244, 356] width 384 height 26
click at [297, 348] on select "Not sure Ben Johnston Carter Heatley Dan Hearn Diego Pereira Harry Sheppard Jam…" at bounding box center [244, 356] width 384 height 26
select select "Max Davidson"
click at [325, 289] on select "Monday Tuesday Wednesday Thursday Friday" at bounding box center [244, 297] width 384 height 26
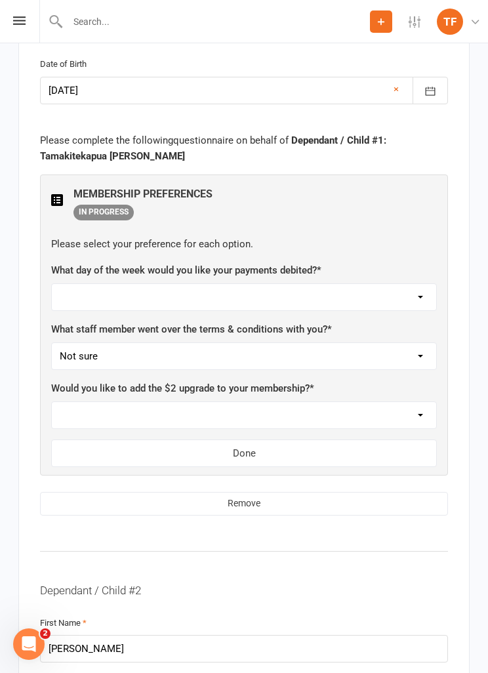
select select "Wednesday"
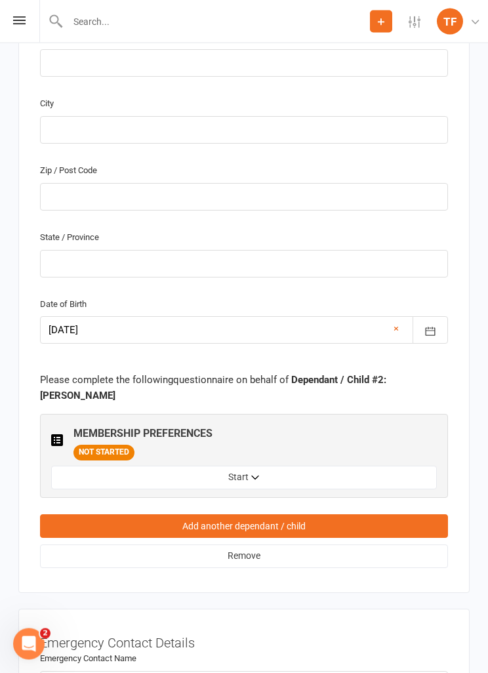
scroll to position [3057, 0]
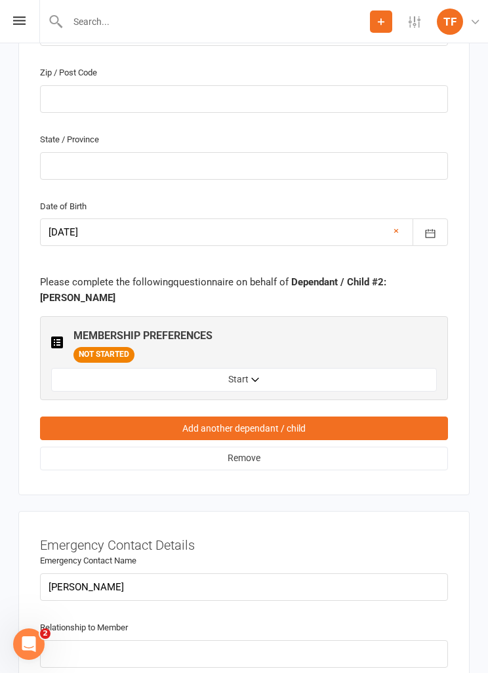
click at [301, 368] on button "Start" at bounding box center [244, 380] width 386 height 24
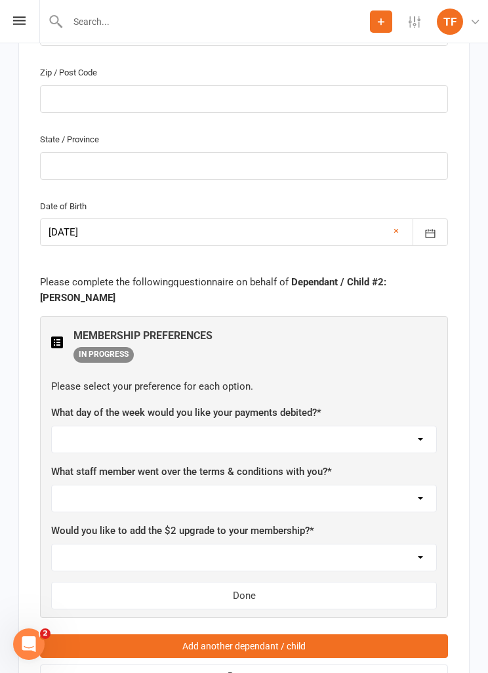
click at [295, 427] on select "Monday Tuesday Wednesday Thursday Friday" at bounding box center [244, 439] width 384 height 26
select select "Wednesday"
click at [246, 485] on select "Not sure Ben Johnston Carter Heatley Dan Hearn Diego Pereira Harry Sheppard Jam…" at bounding box center [244, 498] width 384 height 26
click at [242, 485] on select "Not sure Ben Johnston Carter Heatley Dan Hearn Diego Pereira Harry Sheppard Jam…" at bounding box center [244, 498] width 384 height 26
select select "Max Davidson"
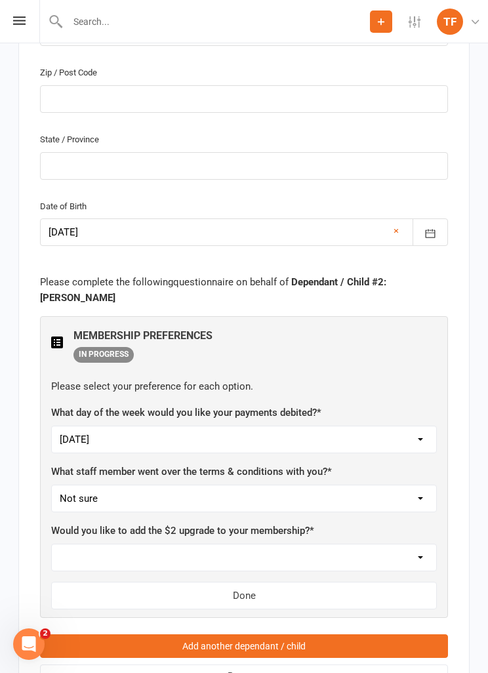
click at [342, 544] on select "Yes, please add Not at this time" at bounding box center [244, 557] width 384 height 26
select select "Not at this time"
click at [295, 582] on button "Done" at bounding box center [244, 596] width 386 height 28
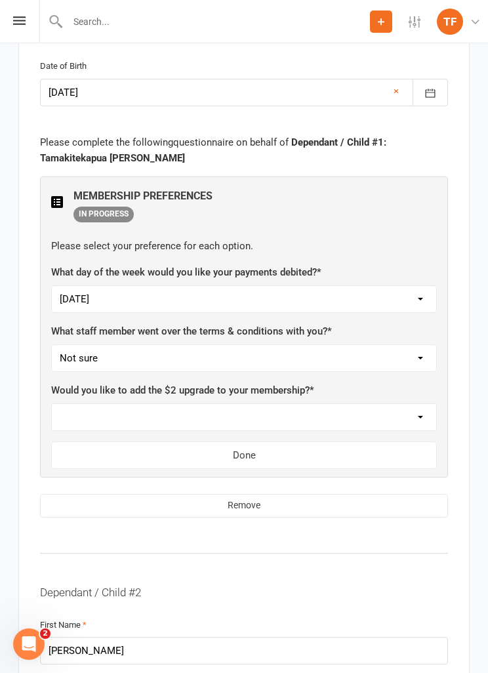
scroll to position [2039, 0]
click at [327, 383] on div "Would you like to add the $2 upgrade to your membership? * Yes, please add Not …" at bounding box center [244, 406] width 386 height 49
click at [366, 403] on select "Yes, please add Not at this time" at bounding box center [244, 416] width 384 height 26
select select "Not at this time"
click at [317, 441] on button "Done" at bounding box center [244, 455] width 386 height 28
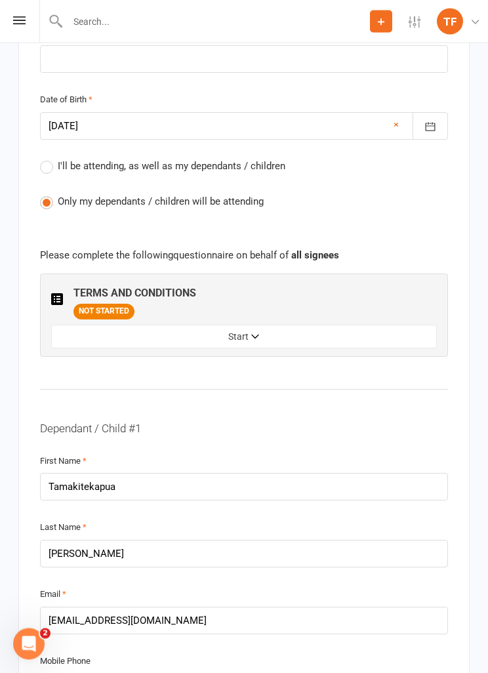
click at [140, 334] on button "Start" at bounding box center [244, 337] width 386 height 24
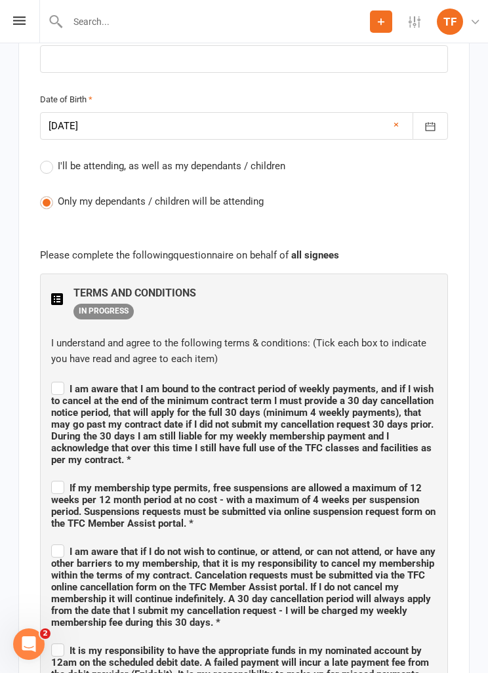
click at [50, 160] on label "I'll be attending, as well as my dependants / children" at bounding box center [162, 166] width 245 height 16
click at [49, 158] on input "I'll be attending, as well as my dependants / children" at bounding box center [44, 158] width 9 height 0
radio input "false"
radio input "true"
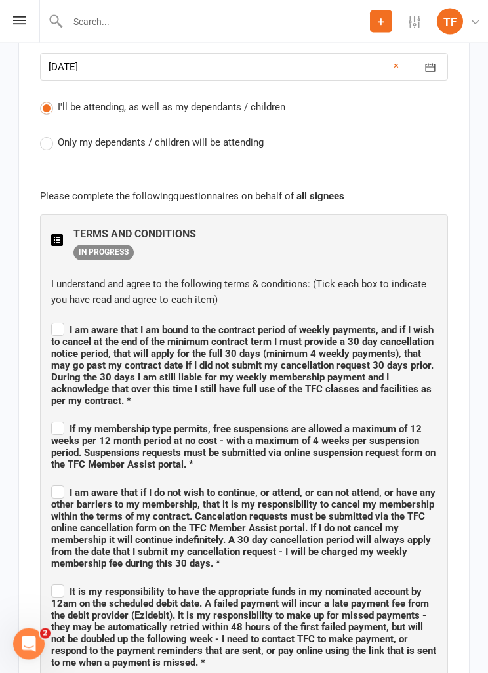
scroll to position [1102, 0]
click at [57, 320] on span "I am aware that I am bound to the contract period of weekly payments, and if I …" at bounding box center [244, 363] width 386 height 87
click at [57, 318] on input "I am aware that I am bound to the contract period of weekly payments, and if I …" at bounding box center [244, 318] width 386 height 0
checkbox input "true"
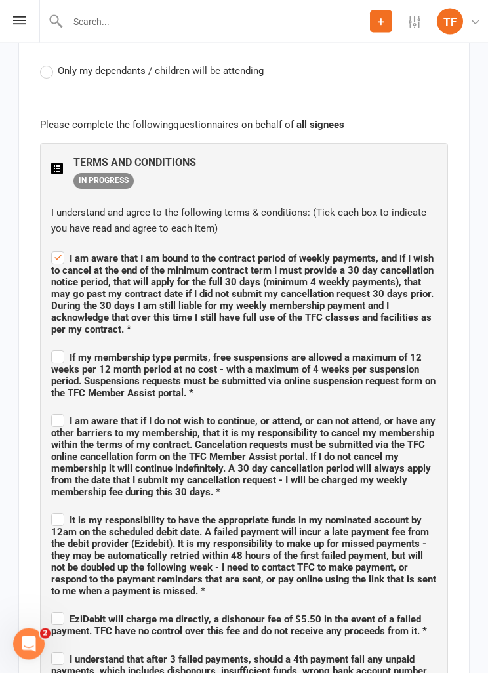
scroll to position [1174, 0]
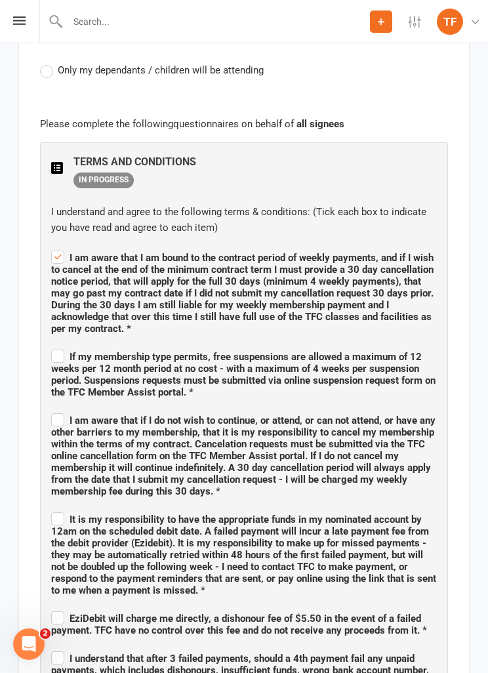
click at [68, 345] on input "If my membership type permits, free suspensions are allowed a maximum of 12 wee…" at bounding box center [244, 345] width 386 height 0
checkbox input "true"
click at [61, 413] on label "I am aware that if I do not wish to continue, or attend, or can not attend, or …" at bounding box center [244, 453] width 386 height 87
click at [61, 408] on input "I am aware that if I do not wish to continue, or attend, or can not attend, or …" at bounding box center [244, 408] width 386 height 0
checkbox input "true"
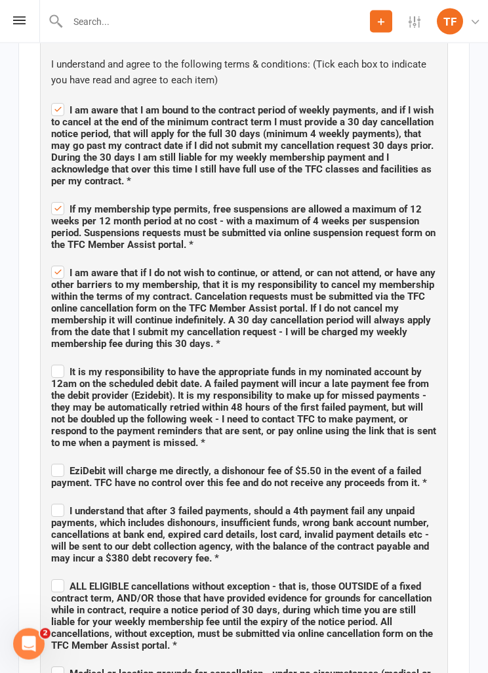
click at [64, 367] on span "It is my responsibility to have the appropriate funds in my nominated account b…" at bounding box center [243, 408] width 385 height 83
click at [64, 361] on input "It is my responsibility to have the appropriate funds in my nominated account b…" at bounding box center [244, 361] width 386 height 0
checkbox input "true"
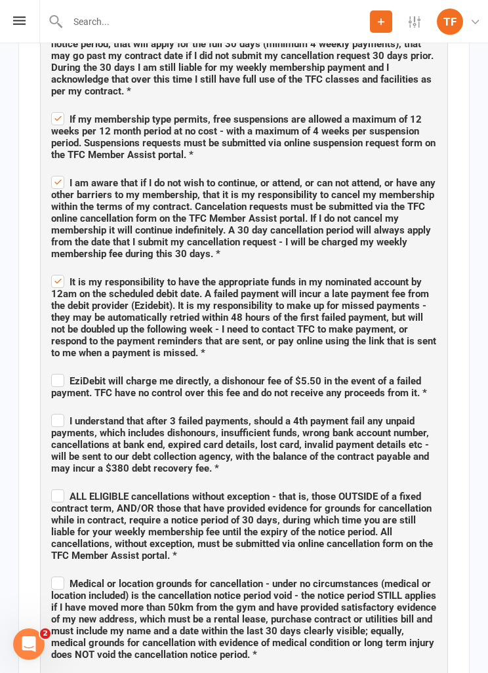
scroll to position [1412, 0]
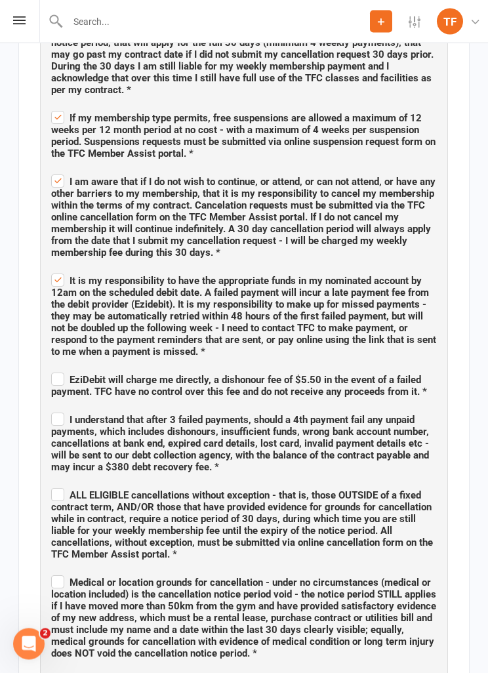
click at [64, 379] on span "EziDebit will charge me directly, a dishonour fee of $5.50 in the event of a fa…" at bounding box center [239, 386] width 376 height 24
click at [64, 369] on input "EziDebit will charge me directly, a dishonour fee of $5.50 in the event of a fa…" at bounding box center [244, 369] width 386 height 0
checkbox input "true"
click at [63, 414] on label "I understand that after 3 failed payments, should a 4th payment fail any unpaid…" at bounding box center [244, 441] width 386 height 63
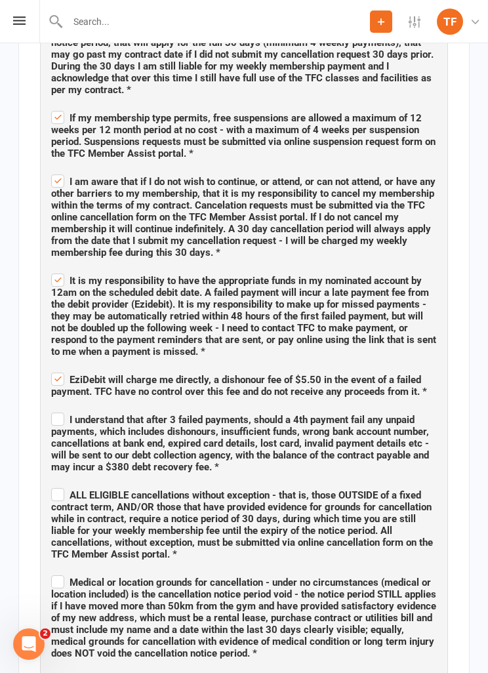
click at [63, 408] on input "I understand that after 3 failed payments, should a 4th payment fail any unpaid…" at bounding box center [244, 408] width 386 height 0
checkbox input "true"
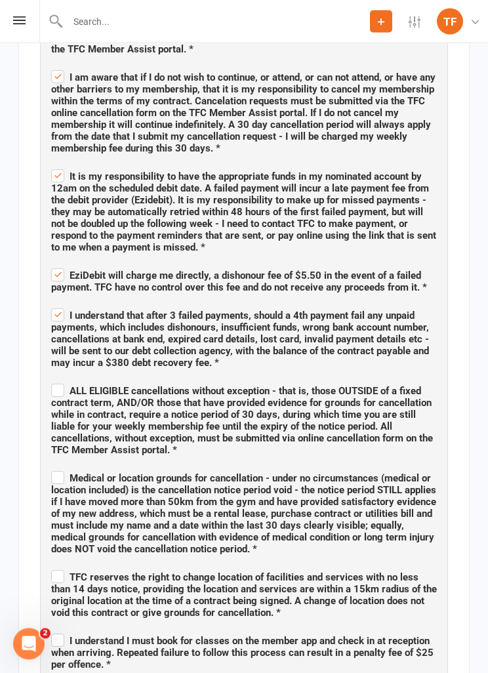
scroll to position [1519, 0]
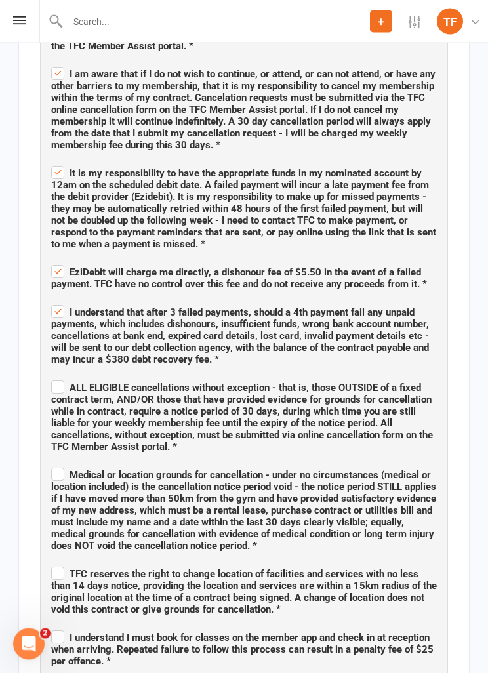
click at [60, 381] on label "ALL ELIGIBLE cancellations without exception - that is, those OUTSIDE of a fixe…" at bounding box center [244, 415] width 386 height 75
click at [60, 376] on input "ALL ELIGIBLE cancellations without exception - that is, those OUTSIDE of a fixe…" at bounding box center [244, 376] width 386 height 0
checkbox input "true"
click at [54, 468] on label "Medical or location grounds for cancellation - under no circumstances (medical …" at bounding box center [244, 508] width 386 height 87
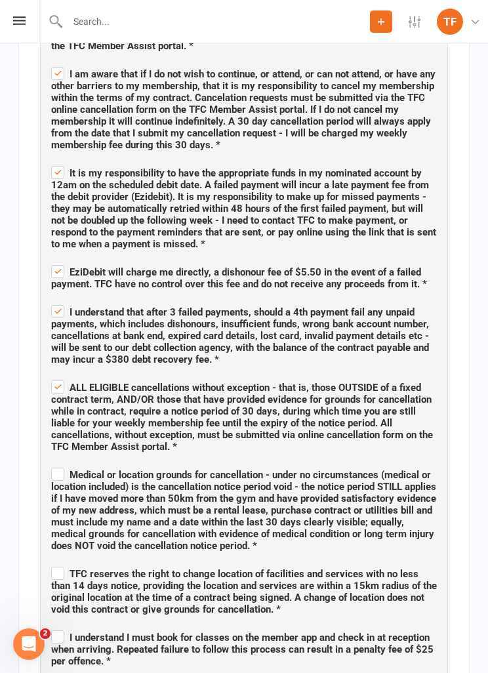
click at [54, 463] on input "Medical or location grounds for cancellation - under no circumstances (medical …" at bounding box center [244, 463] width 386 height 0
checkbox input "true"
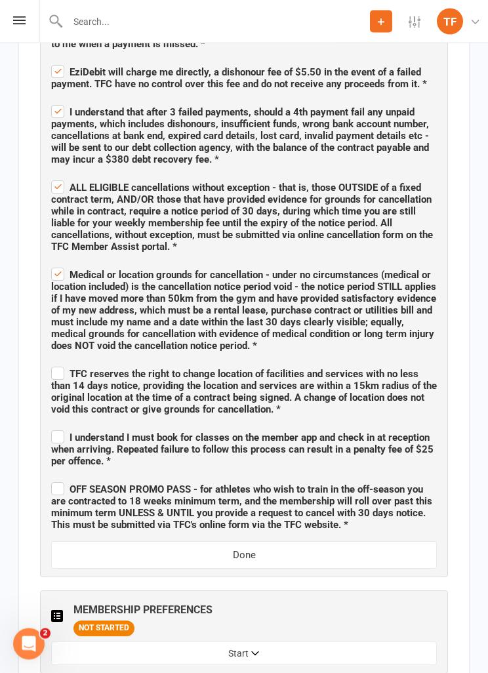
click at [52, 365] on label "TFC reserves the right to change location of facilities and services with no le…" at bounding box center [244, 390] width 386 height 51
click at [52, 363] on input "TFC reserves the right to change location of facilities and services with no le…" at bounding box center [244, 363] width 386 height 0
checkbox input "true"
click at [58, 428] on label "I understand I must book for classes on the member app and check in at receptio…" at bounding box center [244, 447] width 386 height 39
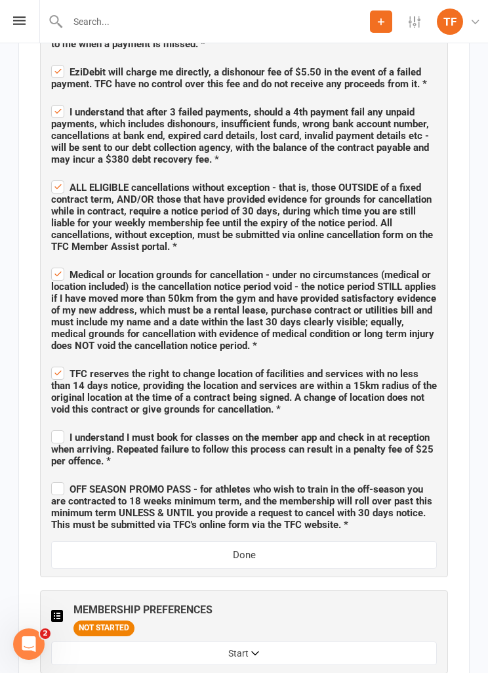
click at [58, 426] on input "I understand I must book for classes on the member app and check in at receptio…" at bounding box center [244, 426] width 386 height 0
checkbox input "true"
click at [55, 479] on label "OFF SEASON PROMO PASS - for athletes who wish to train in the off-season you ar…" at bounding box center [244, 504] width 386 height 51
click at [55, 477] on input "OFF SEASON PROMO PASS - for athletes who wish to train in the off-season you ar…" at bounding box center [244, 477] width 386 height 0
checkbox input "true"
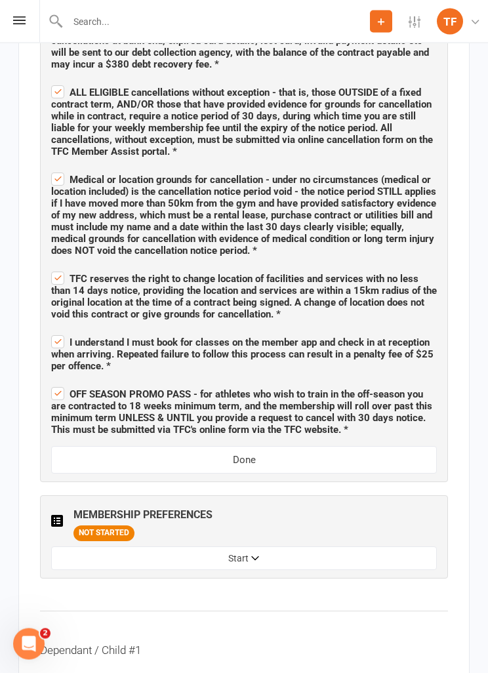
scroll to position [1815, 0]
click at [259, 446] on button "Done" at bounding box center [244, 460] width 386 height 28
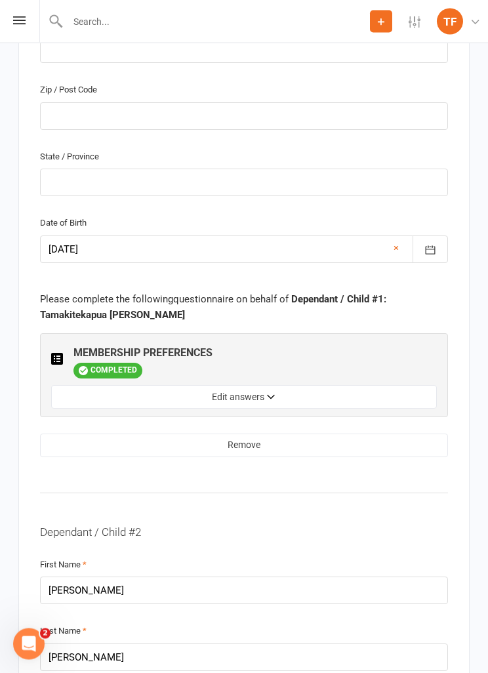
scroll to position [1971, 0]
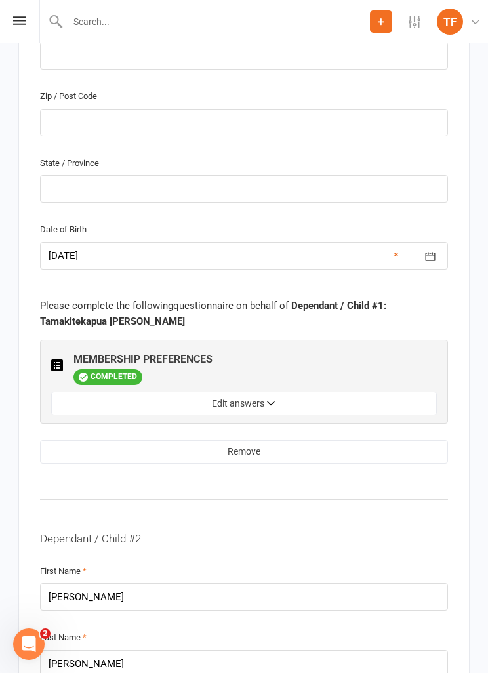
click at [250, 391] on button "Edit answers" at bounding box center [244, 403] width 386 height 24
select select "Wednesday"
select select "Max Davidson"
select select "Not at this time"
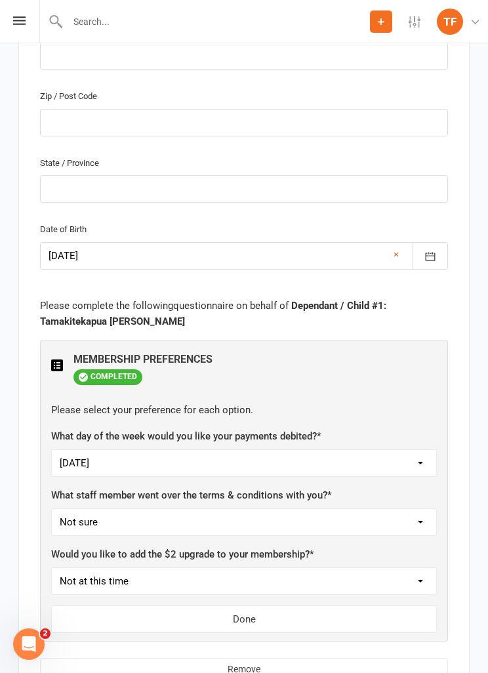
click at [254, 605] on button "Done" at bounding box center [244, 619] width 386 height 28
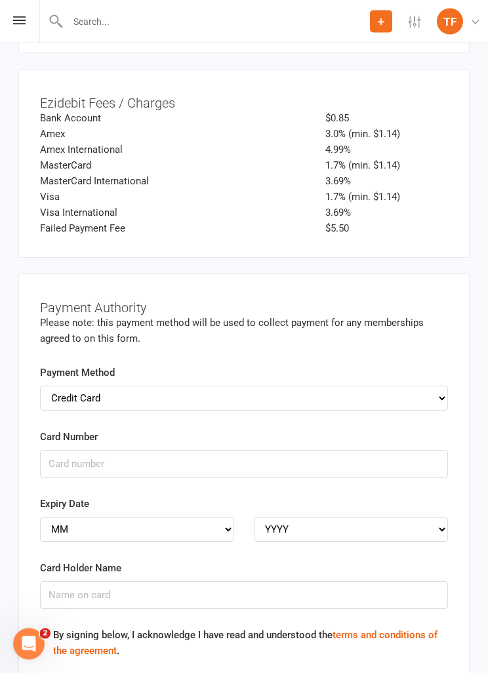
scroll to position [5354, 0]
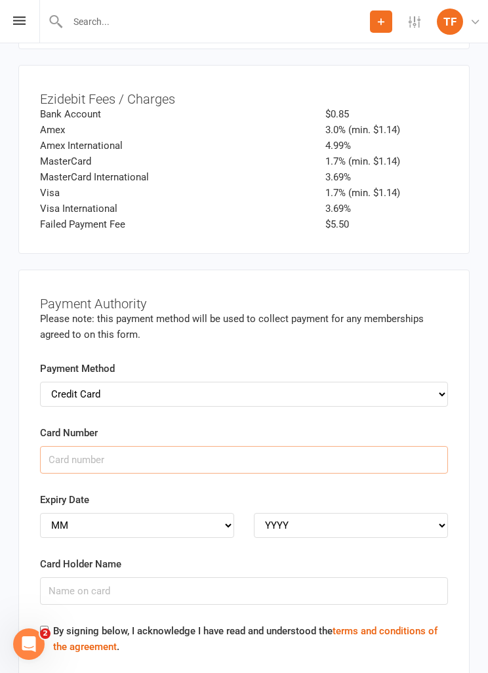
click at [257, 446] on input "Card Number" at bounding box center [244, 460] width 408 height 28
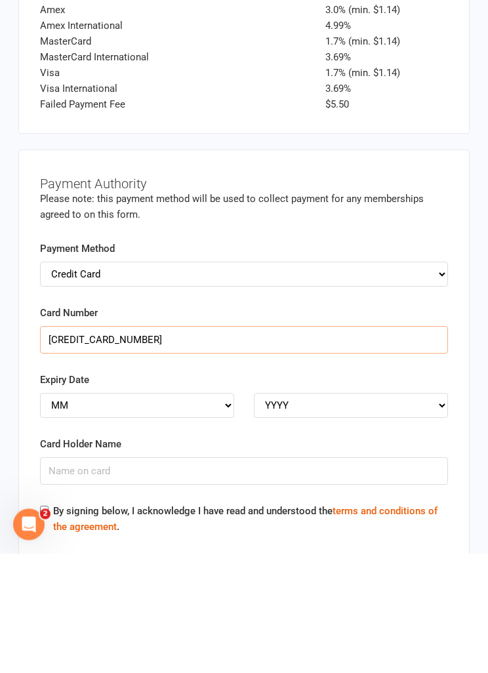
type input "5217293023266702"
click at [136, 513] on select "MM 01 02 03 04 05 06 07 08 09 10 11 12" at bounding box center [137, 525] width 194 height 25
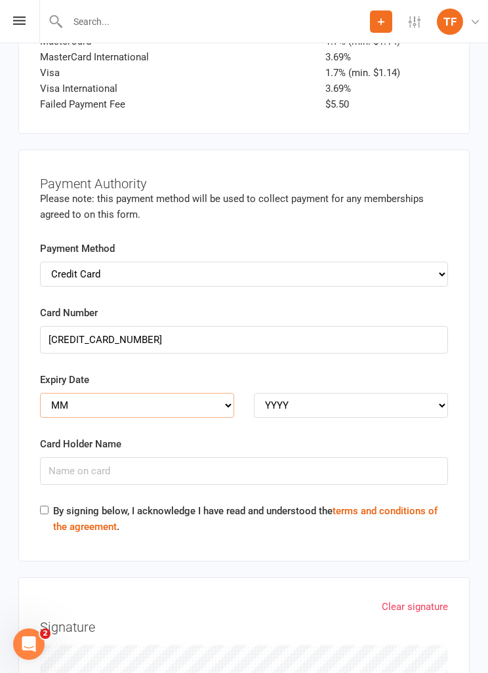
select select "11"
click at [302, 393] on select "YYYY 2025 2026 2027 2028 2029 2030 2031 2032 2033 2034" at bounding box center [351, 405] width 194 height 25
select select "2028"
click at [203, 457] on input "Card Holder Name" at bounding box center [244, 471] width 408 height 28
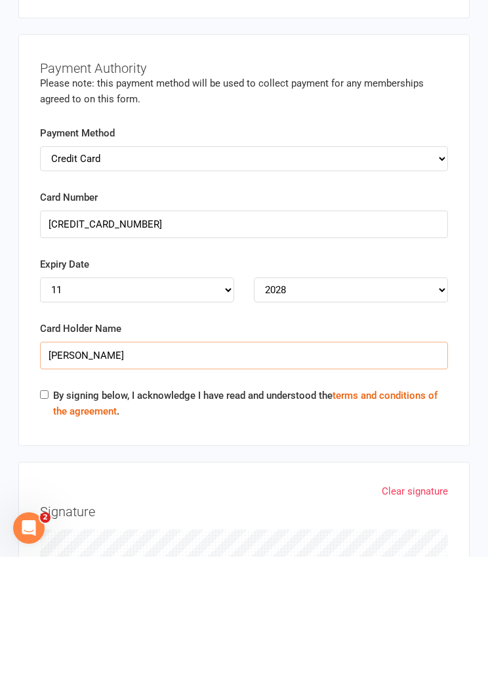
type input "[PERSON_NAME]"
click at [45, 504] on div "By signing below, I acknowledge I have read and understood the terms and condit…" at bounding box center [244, 522] width 408 height 37
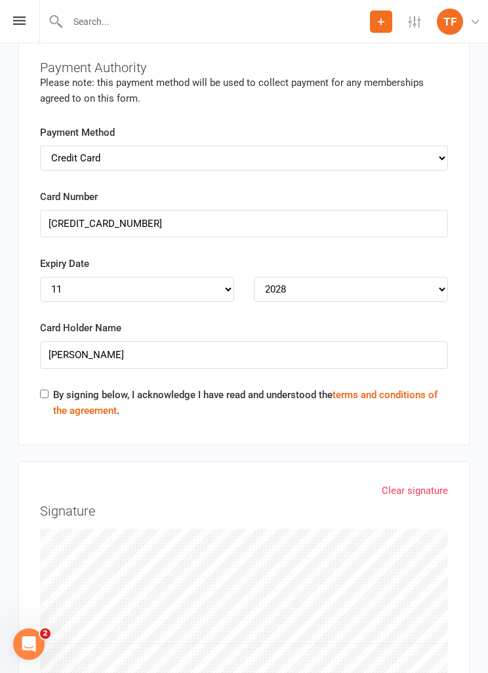
click at [53, 387] on label "By signing below, I acknowledge I have read and understood the terms and condit…" at bounding box center [250, 402] width 395 height 31
click at [49, 389] on input "By signing below, I acknowledge I have read and understood the terms and condit…" at bounding box center [44, 393] width 9 height 9
checkbox input "true"
click at [426, 483] on link "Clear signature" at bounding box center [415, 491] width 66 height 16
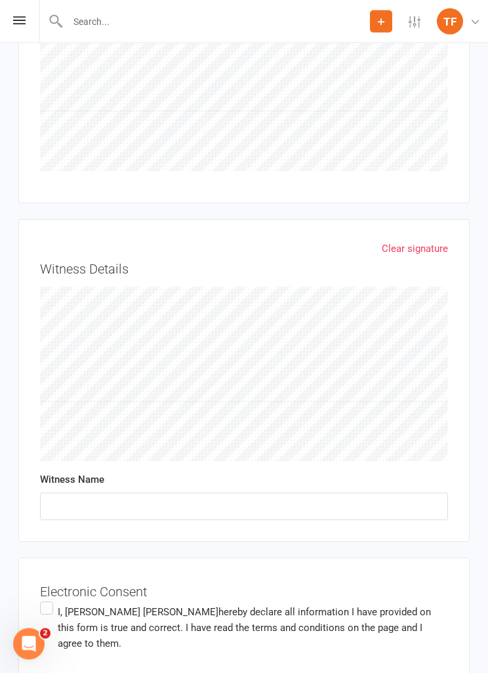
scroll to position [6145, 0]
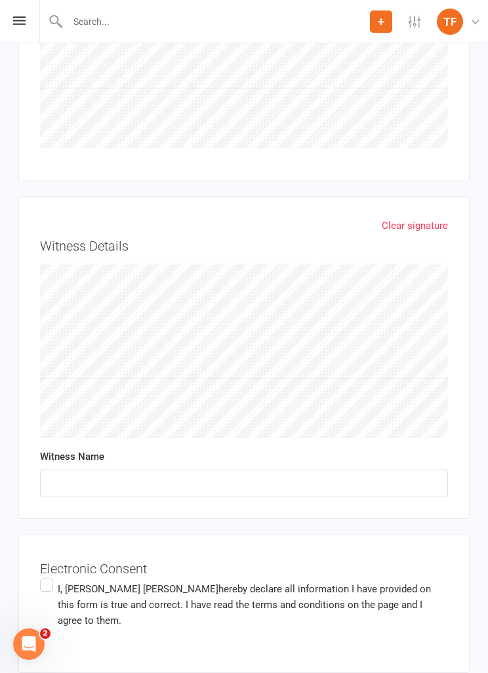
click at [44, 576] on label "I, Heather Blackler hereby declare all information I have provided on this form…" at bounding box center [244, 604] width 408 height 57
click at [44, 576] on input "I, Heather Blackler hereby declare all information I have provided on this form…" at bounding box center [44, 576] width 9 height 0
click at [229, 469] on input "text" at bounding box center [244, 483] width 408 height 28
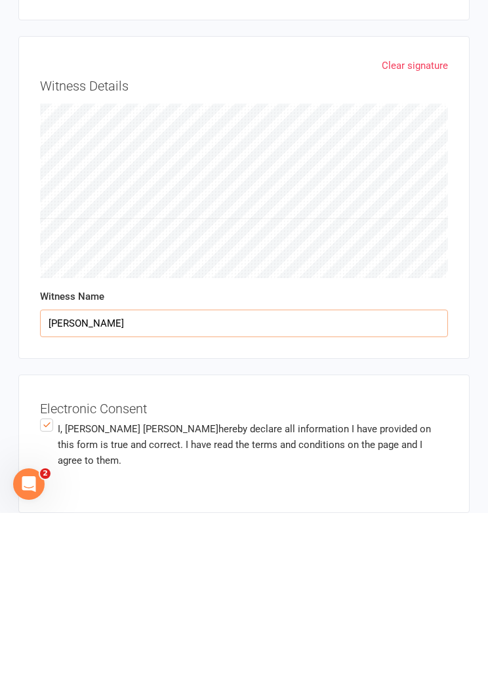
type input "Max davidson"
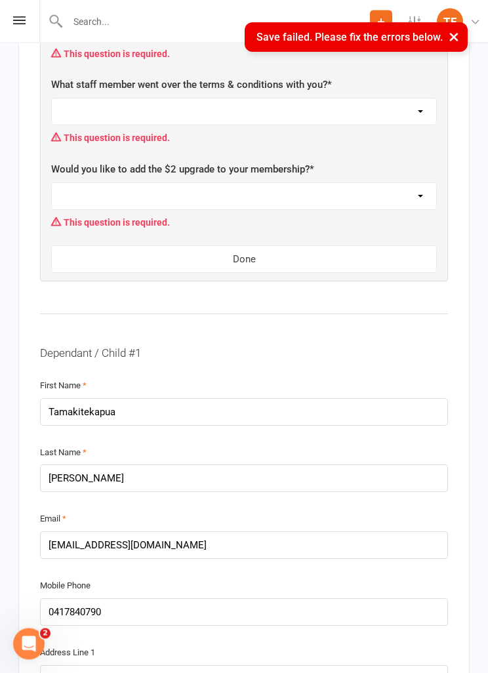
scroll to position [1086, 0]
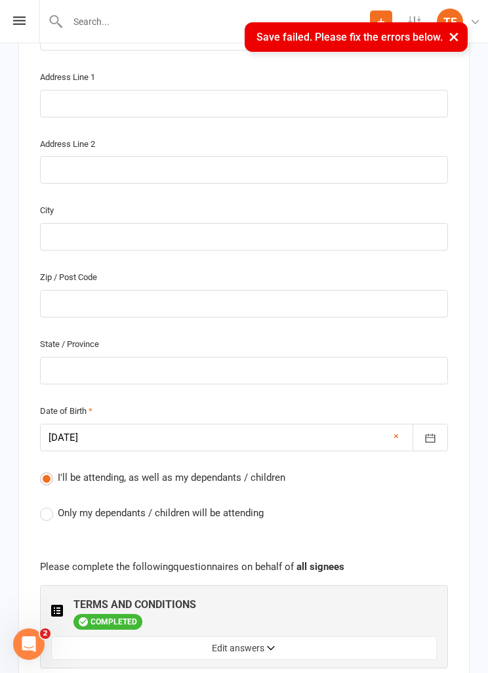
click at [206, 505] on span "Only my dependants / children will be attending" at bounding box center [161, 512] width 206 height 14
click at [49, 505] on input "Only my dependants / children will be attending" at bounding box center [44, 505] width 9 height 0
radio input "true"
radio input "false"
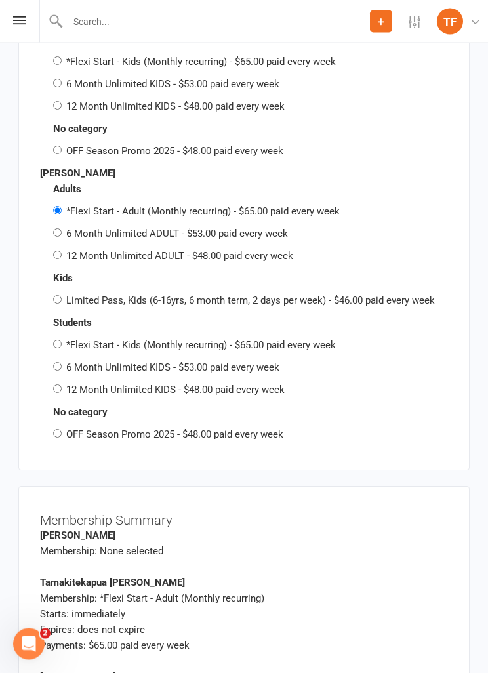
scroll to position [4475, 0]
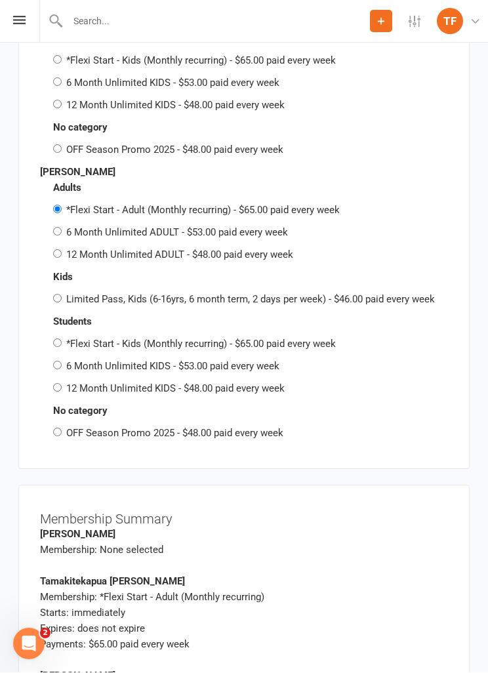
click at [207, 428] on label "OFF Season Promo 2025 - $48.00 paid every week" at bounding box center [174, 434] width 217 height 12
click at [62, 428] on input "OFF Season Promo 2025 - $48.00 paid every week" at bounding box center [57, 432] width 9 height 9
radio input "true"
radio input "false"
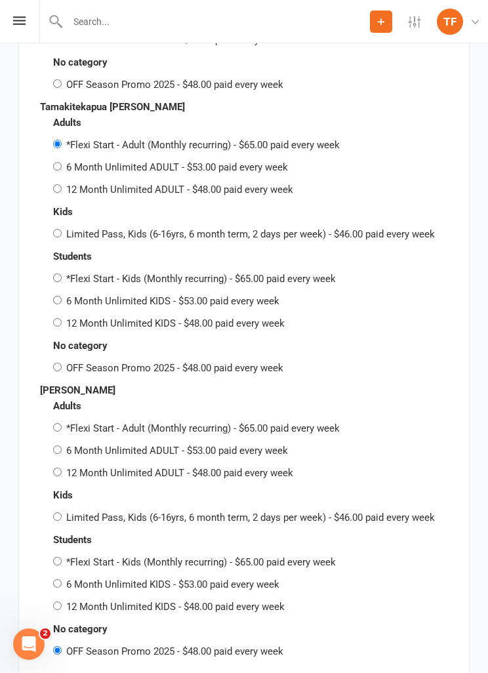
click at [213, 362] on label "OFF Season Promo 2025 - $48.00 paid every week" at bounding box center [174, 368] width 217 height 12
click at [62, 363] on input "OFF Season Promo 2025 - $48.00 paid every week" at bounding box center [57, 367] width 9 height 9
radio input "true"
radio input "false"
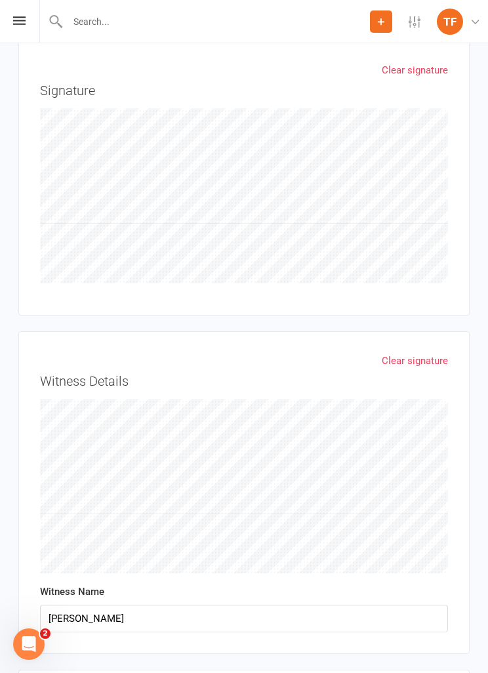
scroll to position [6002, 0]
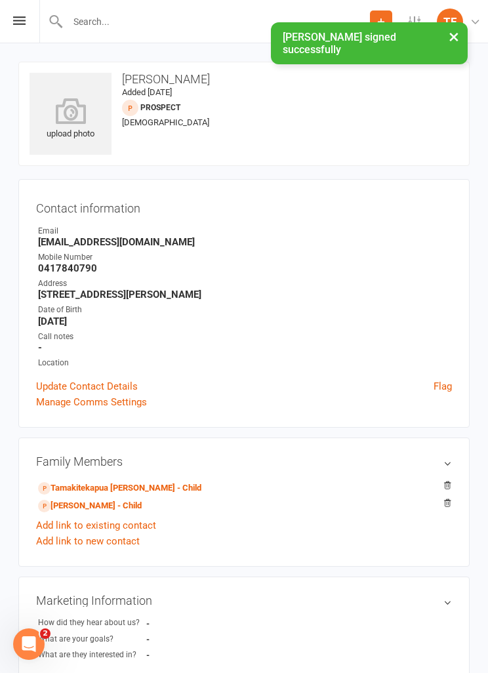
click at [123, 488] on link "Tamakitekapua Blackler - Child" at bounding box center [119, 488] width 163 height 14
click at [71, 124] on icon at bounding box center [71, 111] width 82 height 26
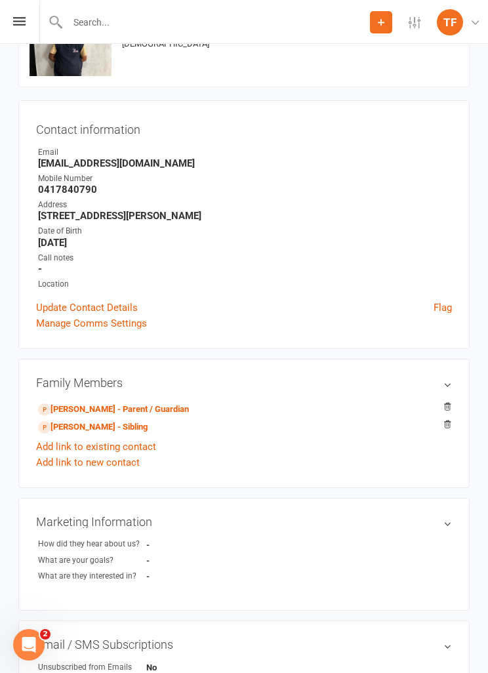
scroll to position [79, 0]
click at [116, 428] on link "Mary-Jane Blackler - Sibling" at bounding box center [93, 427] width 110 height 14
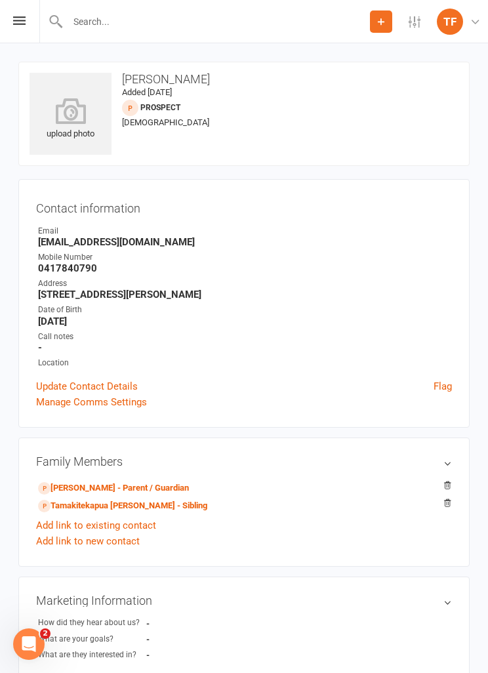
click at [72, 129] on div "upload photo" at bounding box center [71, 119] width 82 height 43
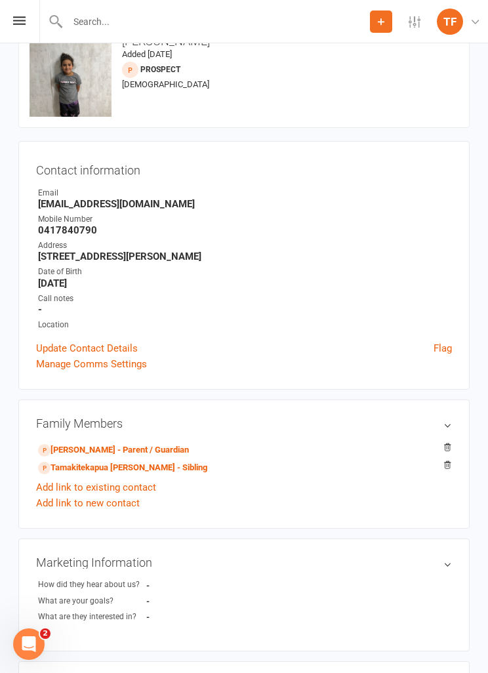
scroll to position [42, 0]
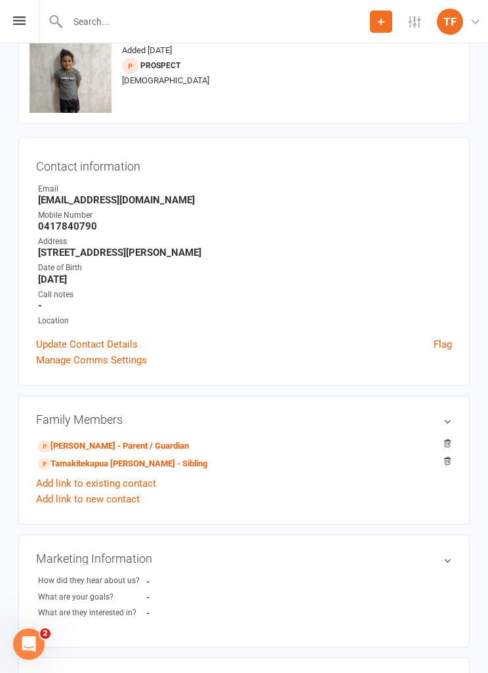
click at [24, 18] on icon at bounding box center [19, 20] width 12 height 9
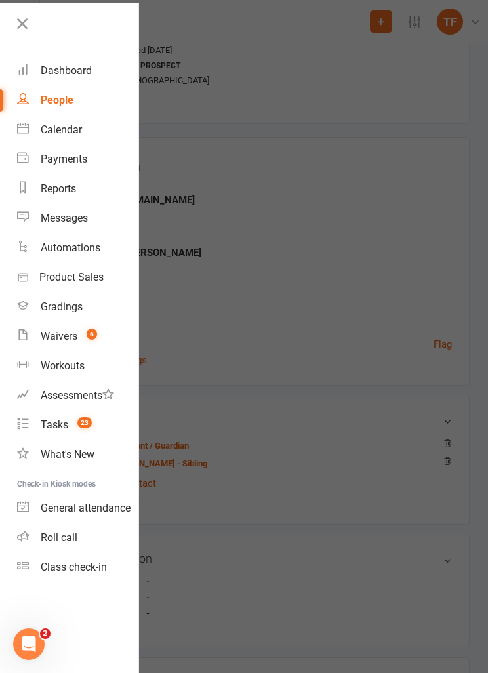
click at [50, 542] on div "Roll call" at bounding box center [59, 537] width 37 height 12
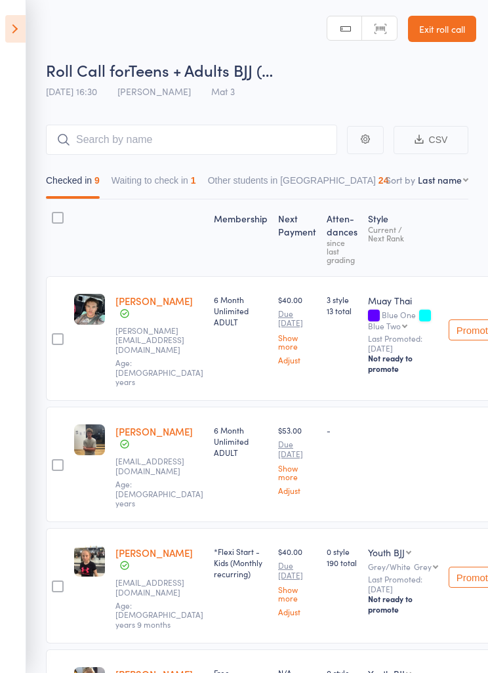
click at [8, 22] on icon at bounding box center [15, 29] width 20 height 28
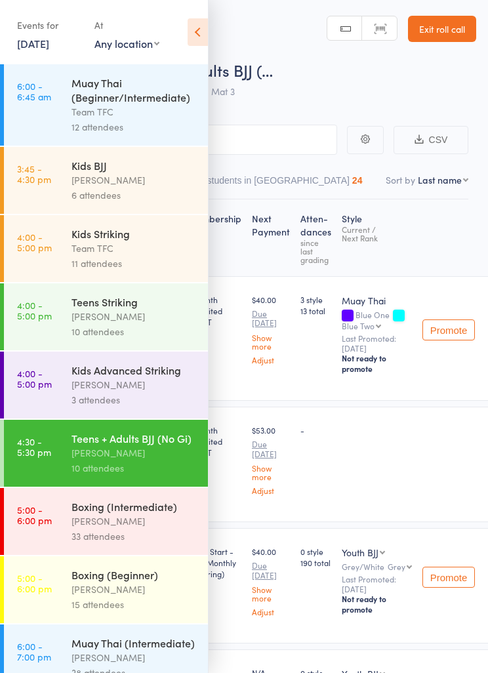
click at [191, 33] on icon at bounding box center [198, 32] width 20 height 28
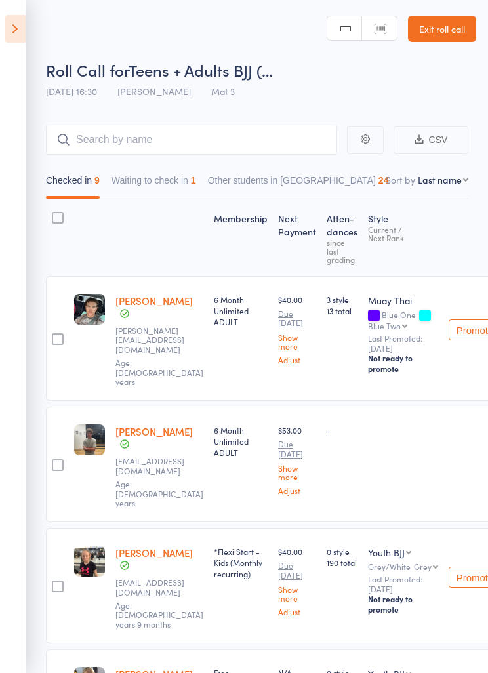
click at [162, 183] on button "Waiting to check in 1" at bounding box center [153, 184] width 85 height 30
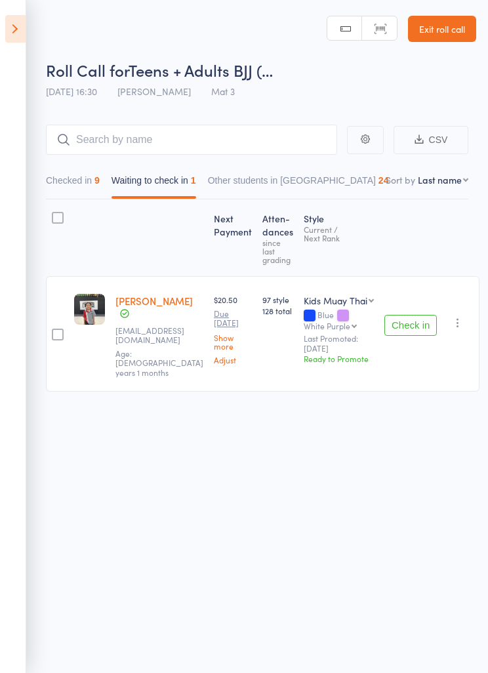
click at [64, 182] on button "Checked in 9" at bounding box center [73, 184] width 54 height 30
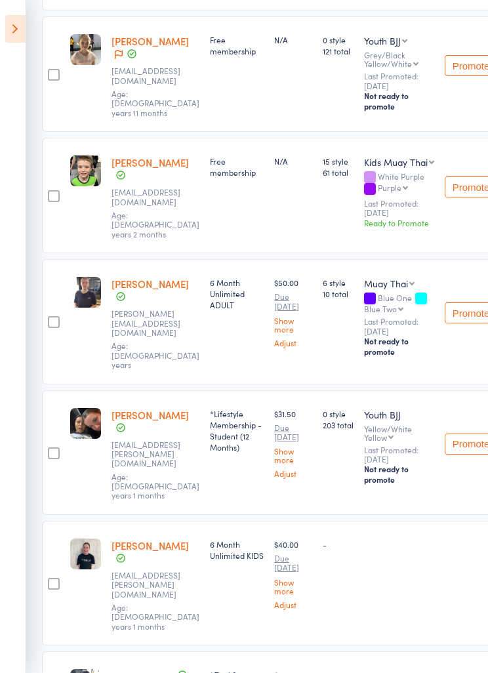
scroll to position [633, 52]
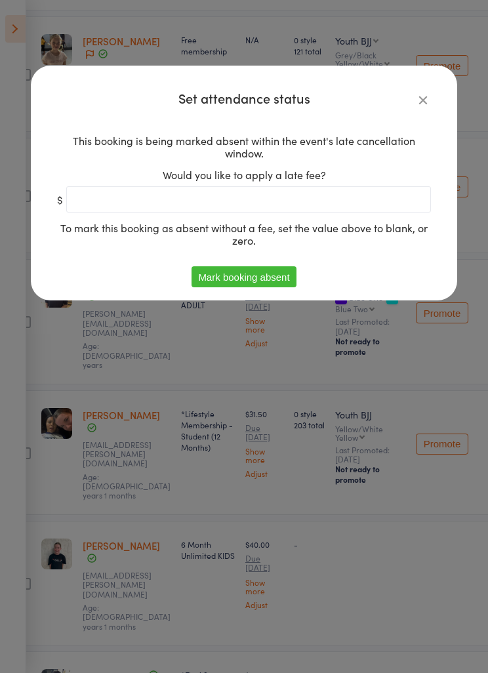
click at [254, 281] on button "Mark booking absent" at bounding box center [243, 276] width 104 height 21
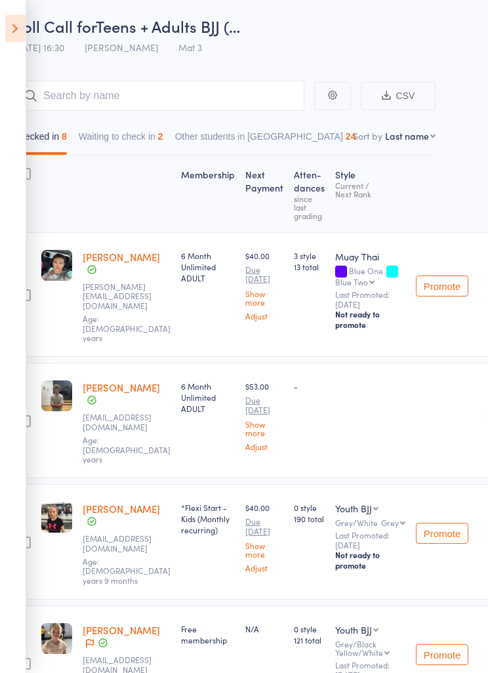
scroll to position [43, 33]
click at [30, 7] on header "Roll Call for Teens + Adults BJJ (… 11 Aug 16:30 Diego Pereira Mat 3 Manual sea…" at bounding box center [211, 9] width 488 height 105
click at [22, 28] on icon at bounding box center [15, 29] width 20 height 28
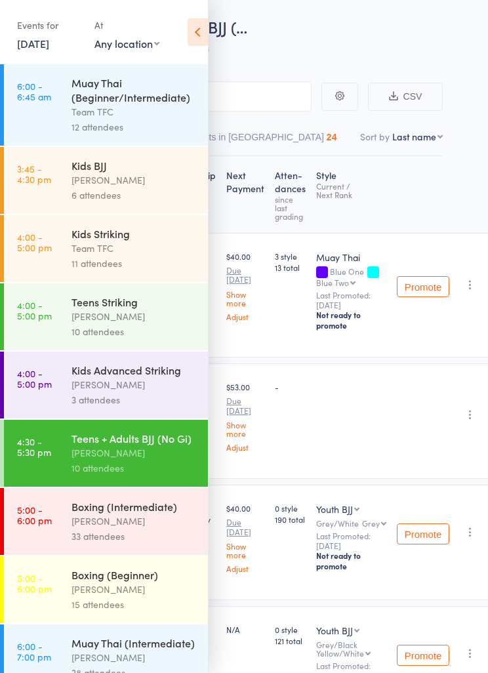
click at [62, 538] on link "5:00 - 6:00 pm Boxing (Intermediate) Ben Johnston 33 attendees" at bounding box center [106, 521] width 204 height 67
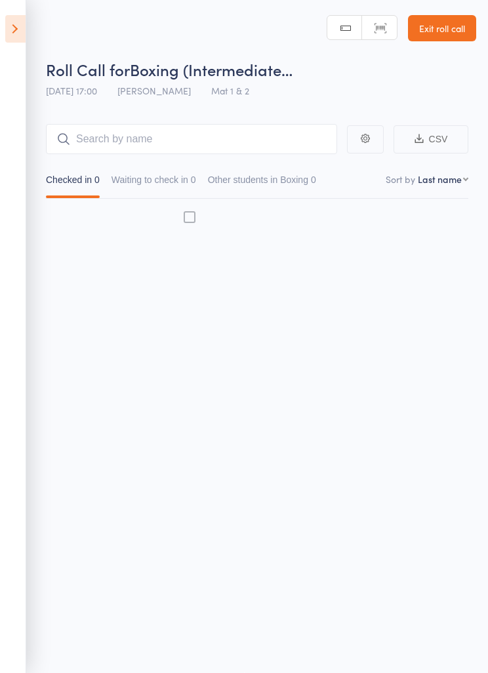
scroll to position [9, 0]
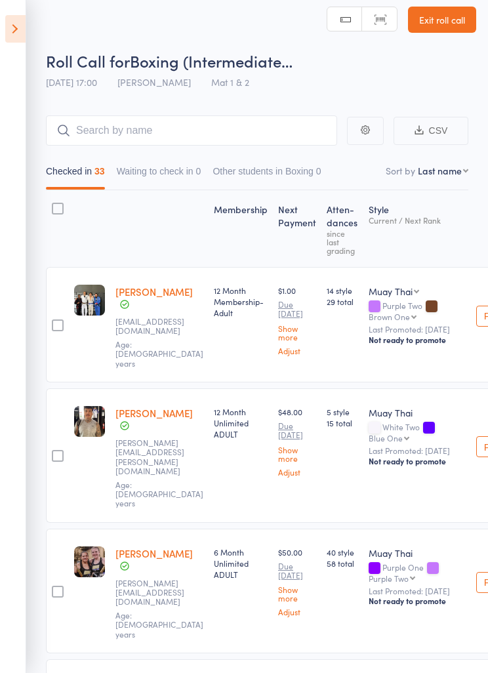
click at [21, 26] on icon at bounding box center [15, 29] width 20 height 28
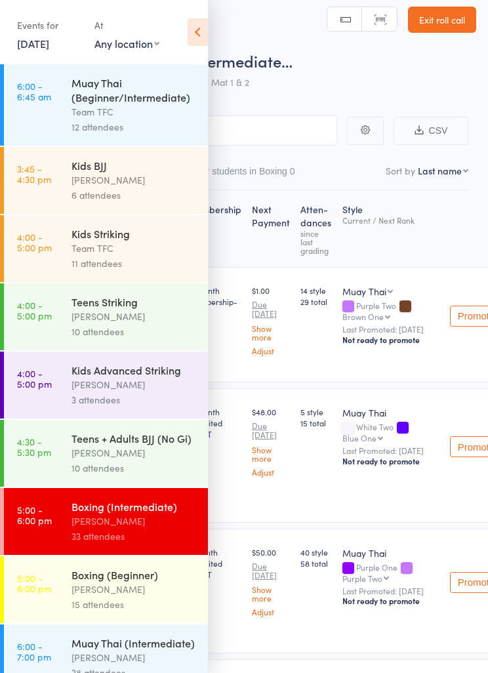
click at [188, 31] on icon at bounding box center [198, 32] width 20 height 28
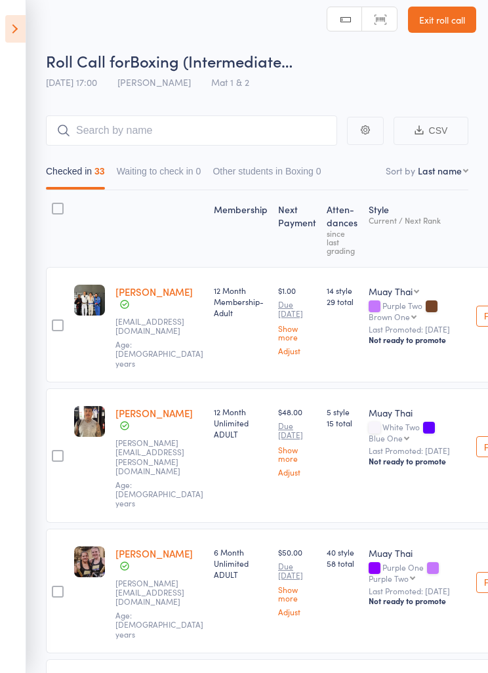
click at [186, 176] on button "Waiting to check in 0" at bounding box center [159, 174] width 85 height 30
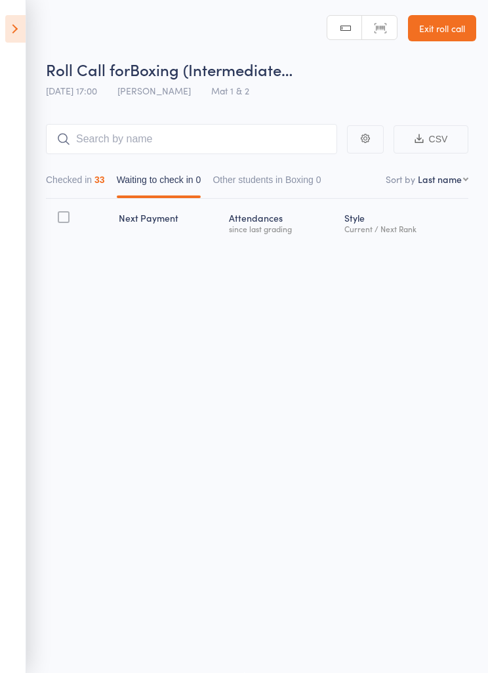
click at [13, 28] on icon at bounding box center [15, 29] width 20 height 28
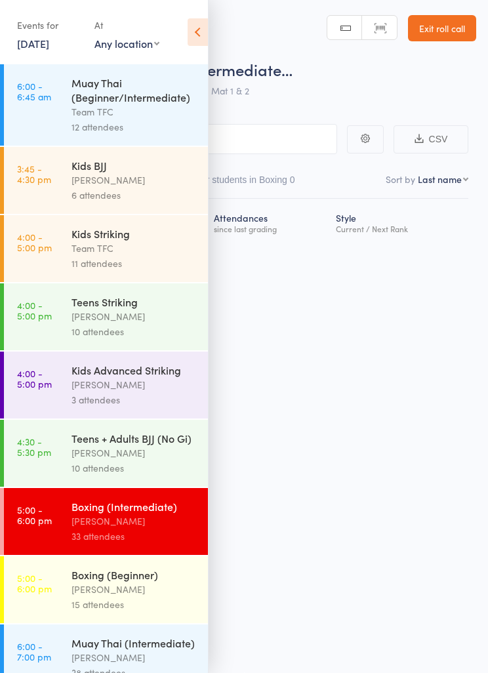
click at [148, 555] on div "Boxing (Intermediate) Ben Johnston 33 attendees" at bounding box center [139, 521] width 136 height 67
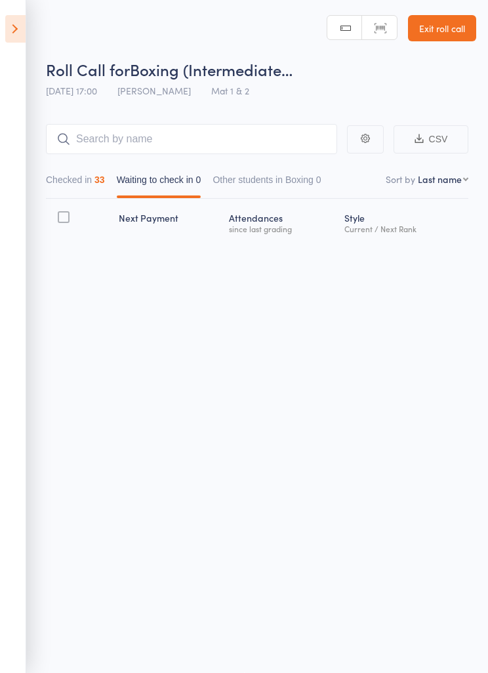
click at [23, 39] on icon at bounding box center [15, 29] width 20 height 28
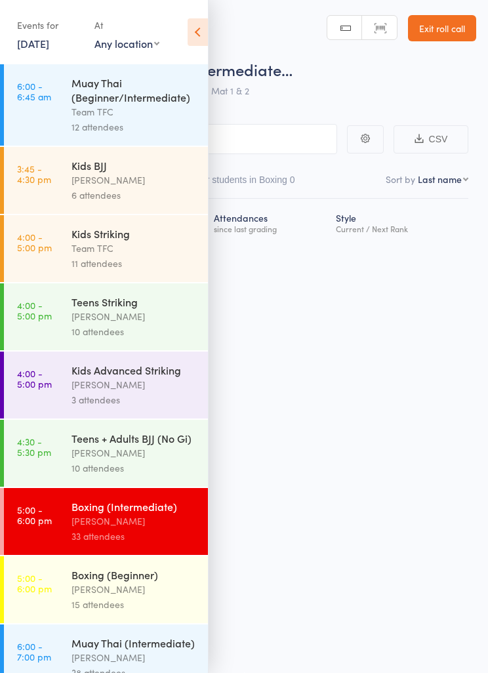
click at [142, 595] on div "[PERSON_NAME]" at bounding box center [133, 589] width 125 height 15
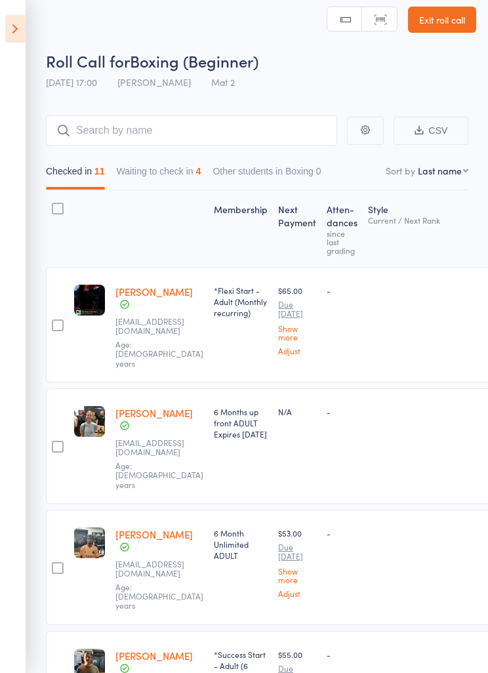
click at [171, 186] on button "Waiting to check in 4" at bounding box center [159, 174] width 85 height 30
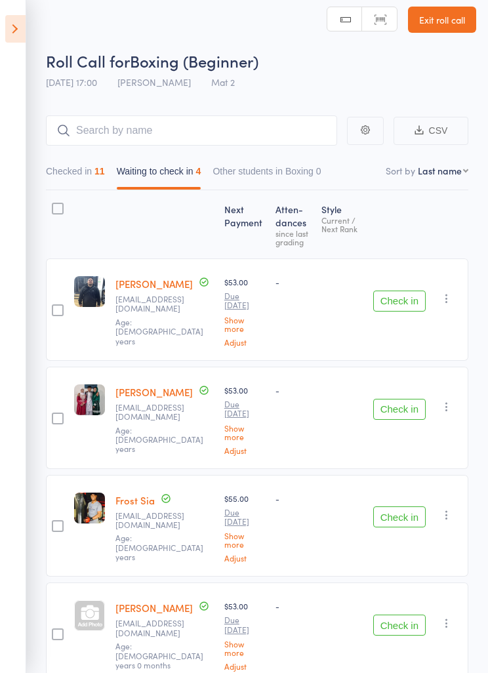
click at [444, 292] on icon "button" at bounding box center [446, 298] width 13 height 13
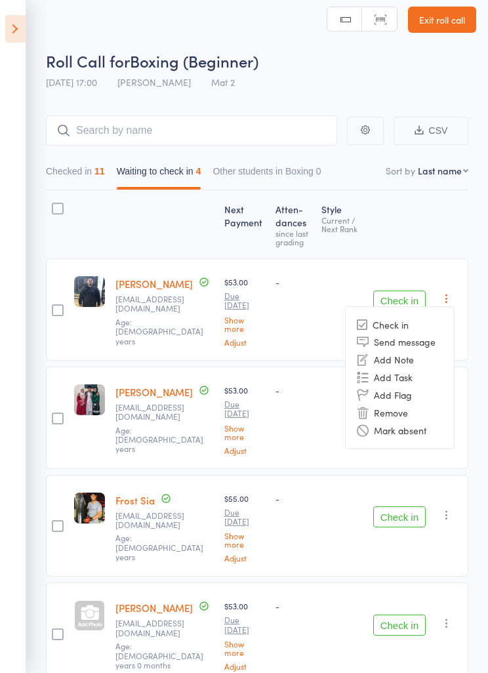
click at [401, 422] on li "Mark absent" at bounding box center [400, 430] width 108 height 18
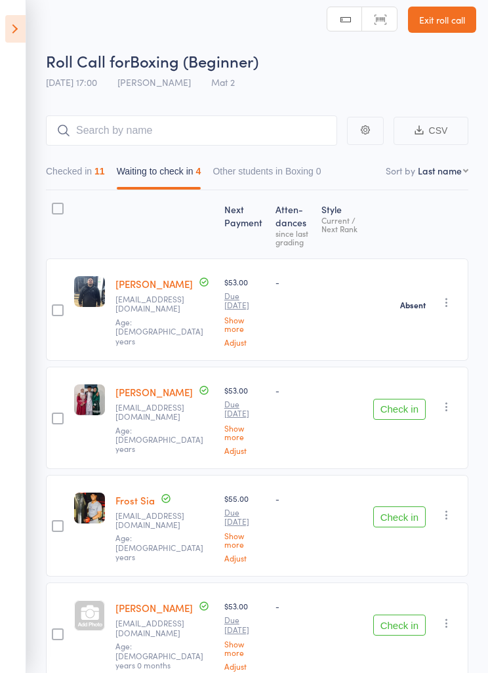
click at [445, 400] on icon "button" at bounding box center [446, 406] width 13 height 13
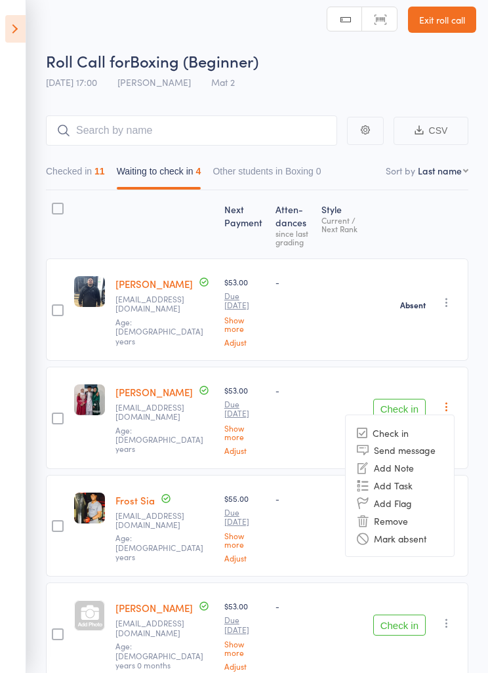
click at [409, 529] on li "Mark absent" at bounding box center [400, 538] width 108 height 18
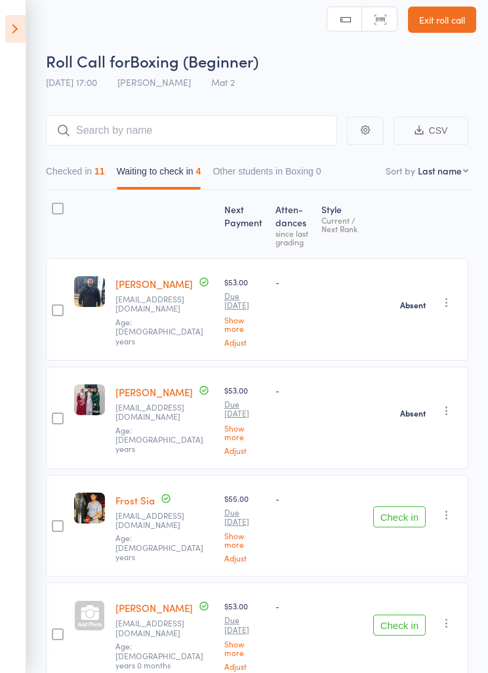
click at [445, 508] on icon "button" at bounding box center [446, 514] width 13 height 13
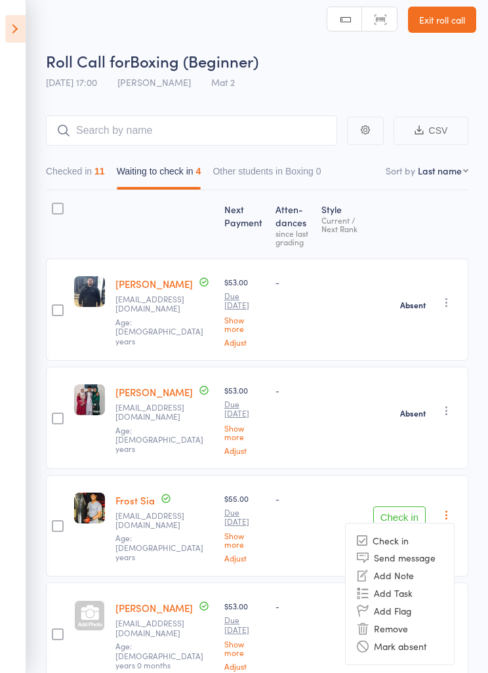
click at [394, 637] on li "Mark absent" at bounding box center [400, 646] width 108 height 18
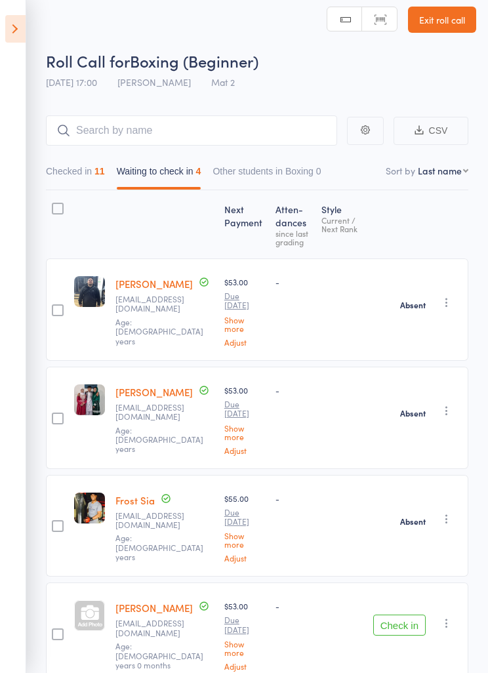
click at [444, 616] on icon "button" at bounding box center [446, 622] width 13 height 13
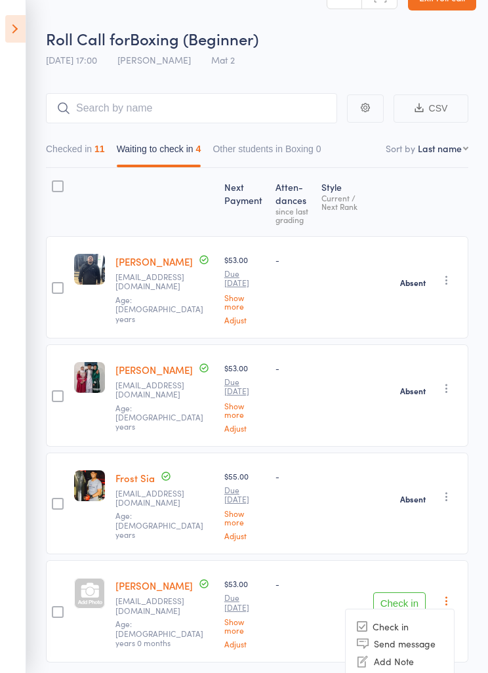
scroll to position [50, 0]
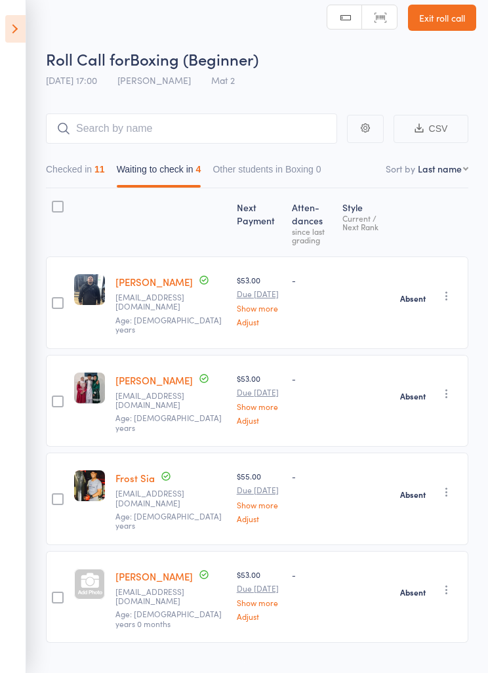
click at [12, 31] on icon at bounding box center [15, 29] width 20 height 28
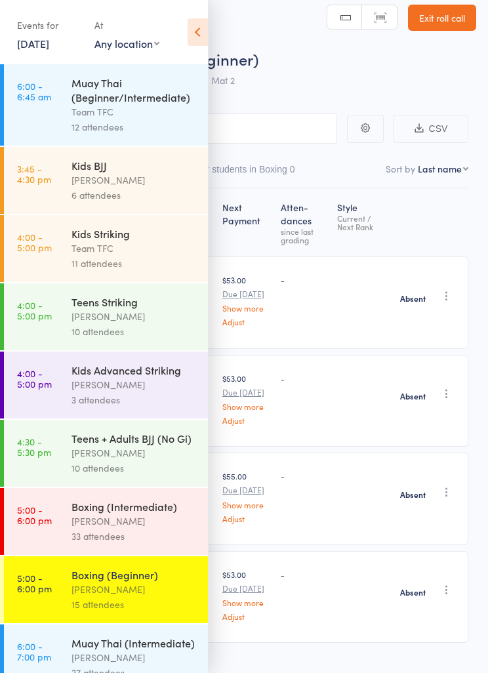
scroll to position [9, 0]
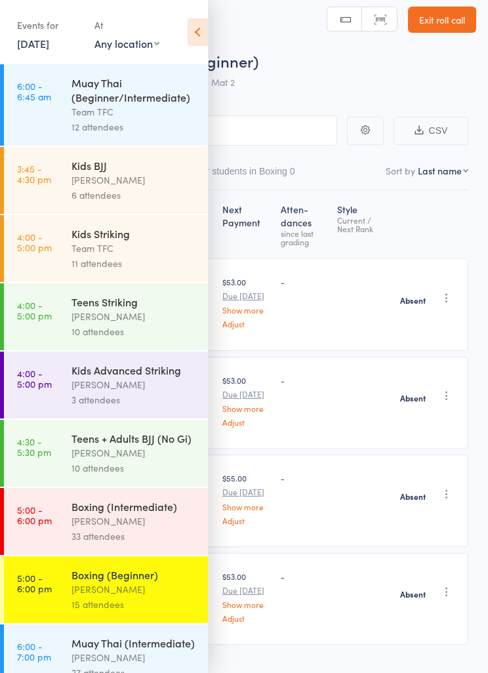
click at [446, 22] on link "Exit roll call" at bounding box center [442, 20] width 68 height 26
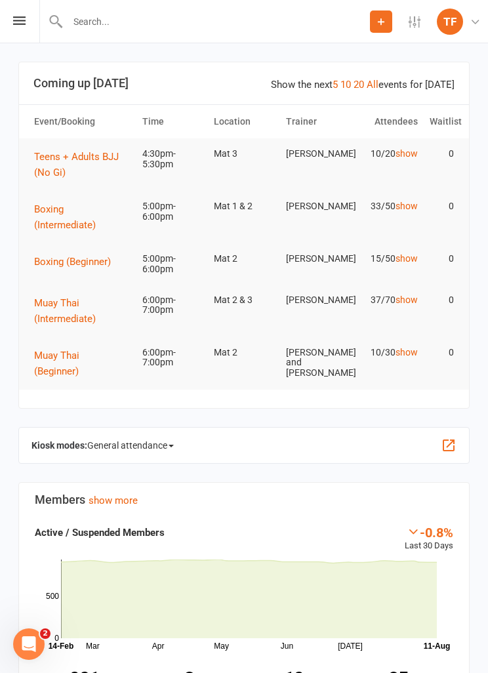
click at [22, 24] on icon at bounding box center [19, 20] width 12 height 9
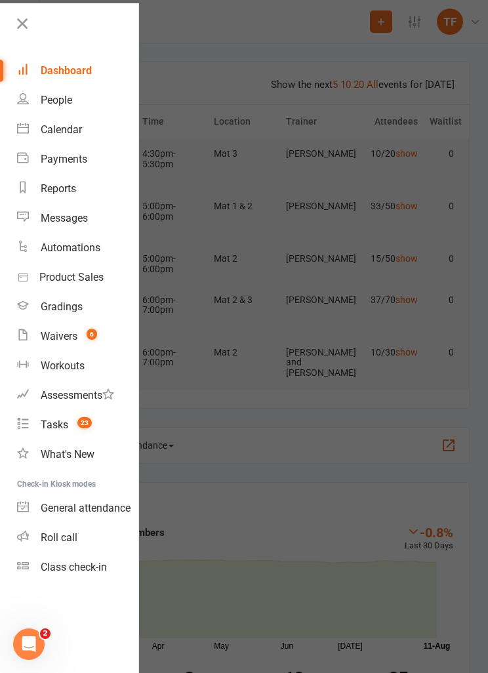
click at [93, 338] on span "6" at bounding box center [92, 334] width 10 height 11
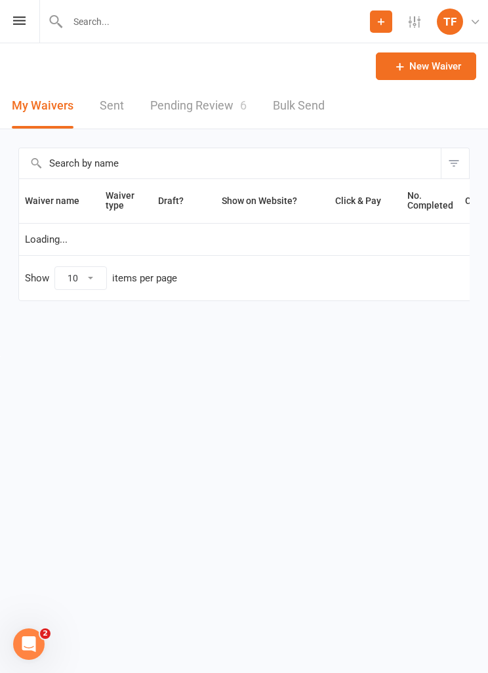
click at [218, 117] on link "Pending Review 6" at bounding box center [198, 105] width 96 height 45
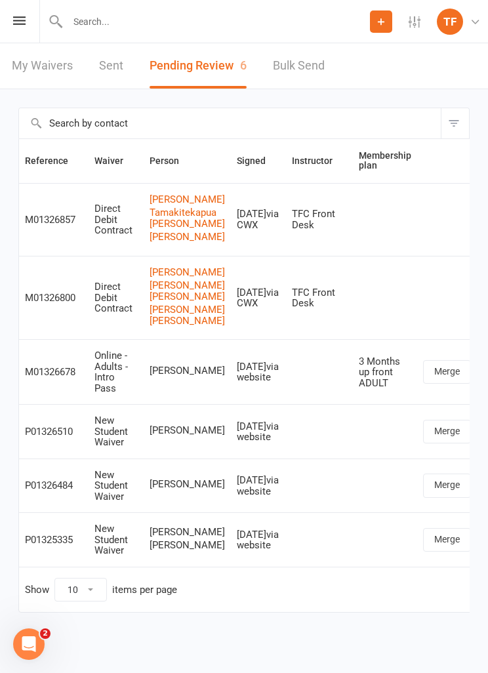
click at [23, 21] on icon at bounding box center [19, 20] width 12 height 9
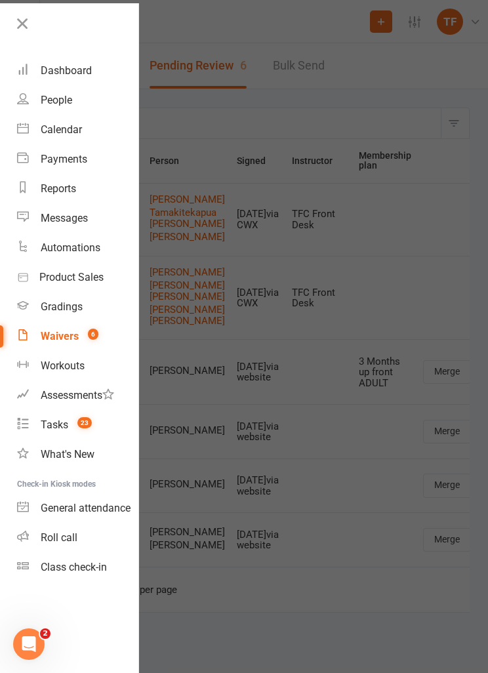
click at [264, 334] on div at bounding box center [244, 336] width 488 height 673
